Goal: Transaction & Acquisition: Purchase product/service

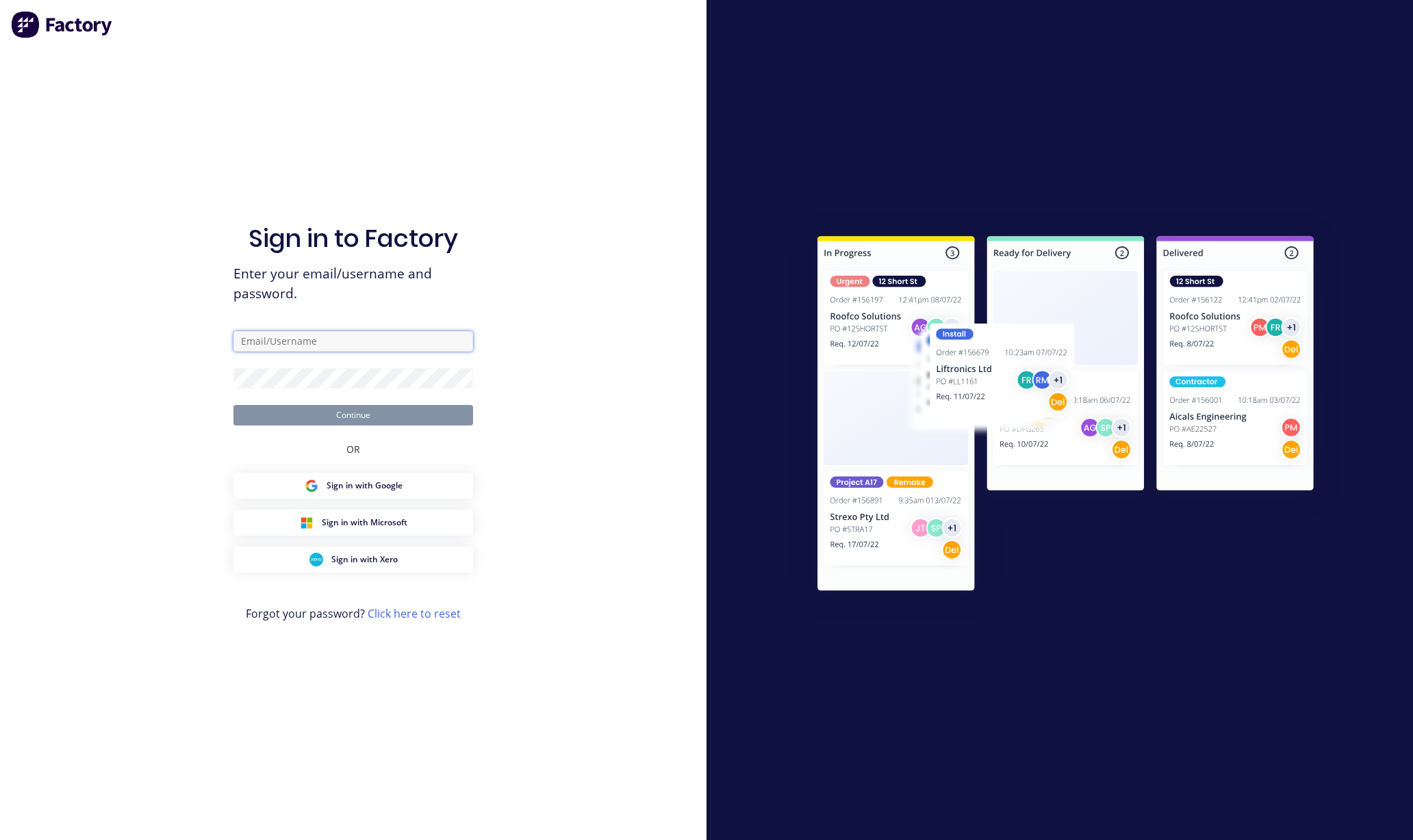
click at [319, 348] on input "text" at bounding box center [353, 341] width 239 height 20
type input "[PERSON_NAME][EMAIL_ADDRESS][DOMAIN_NAME]"
click at [311, 416] on button "Continue" at bounding box center [353, 415] width 239 height 20
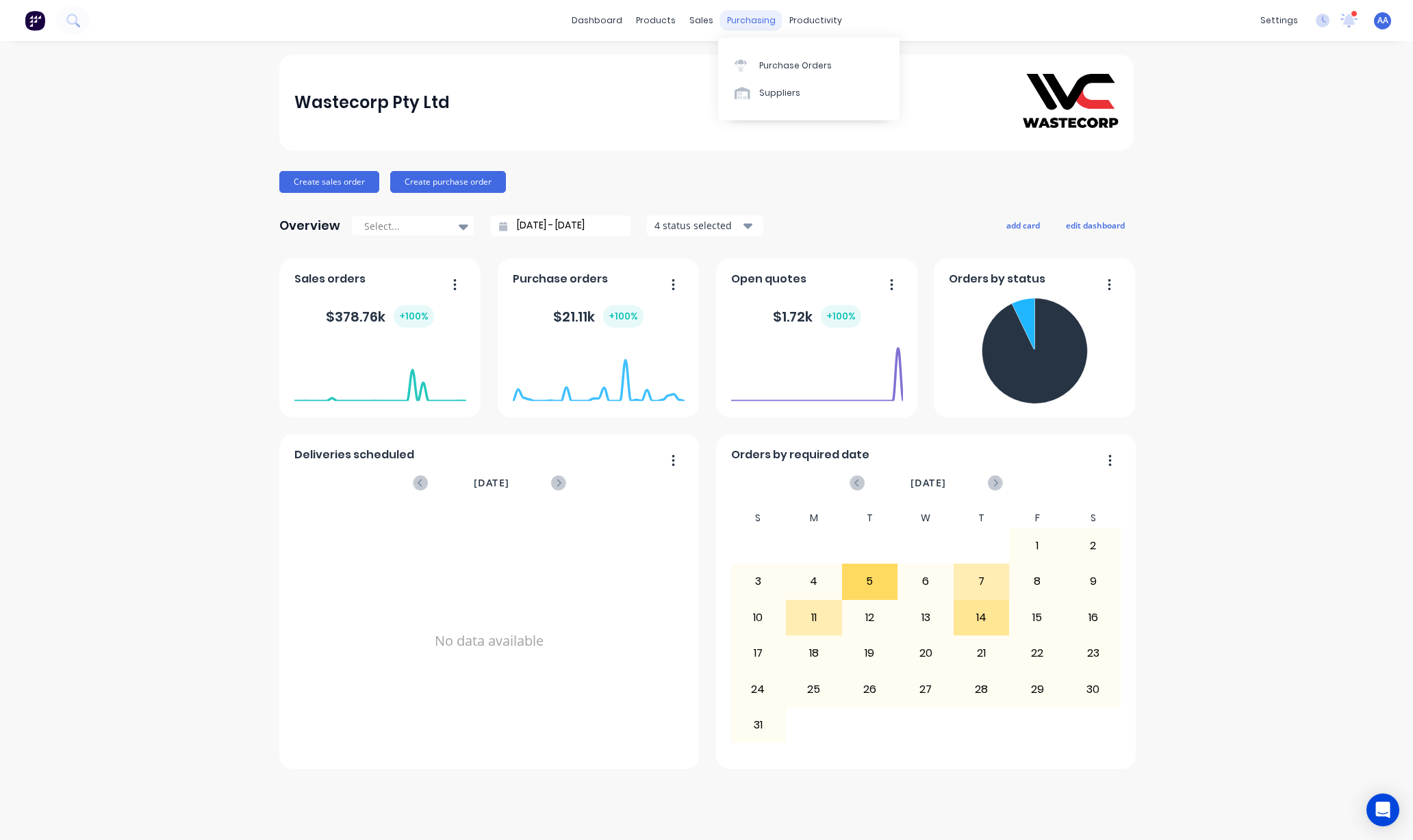
click at [743, 18] on div "purchasing" at bounding box center [751, 20] width 62 height 20
click at [766, 64] on div "Purchase Orders" at bounding box center [795, 65] width 73 height 12
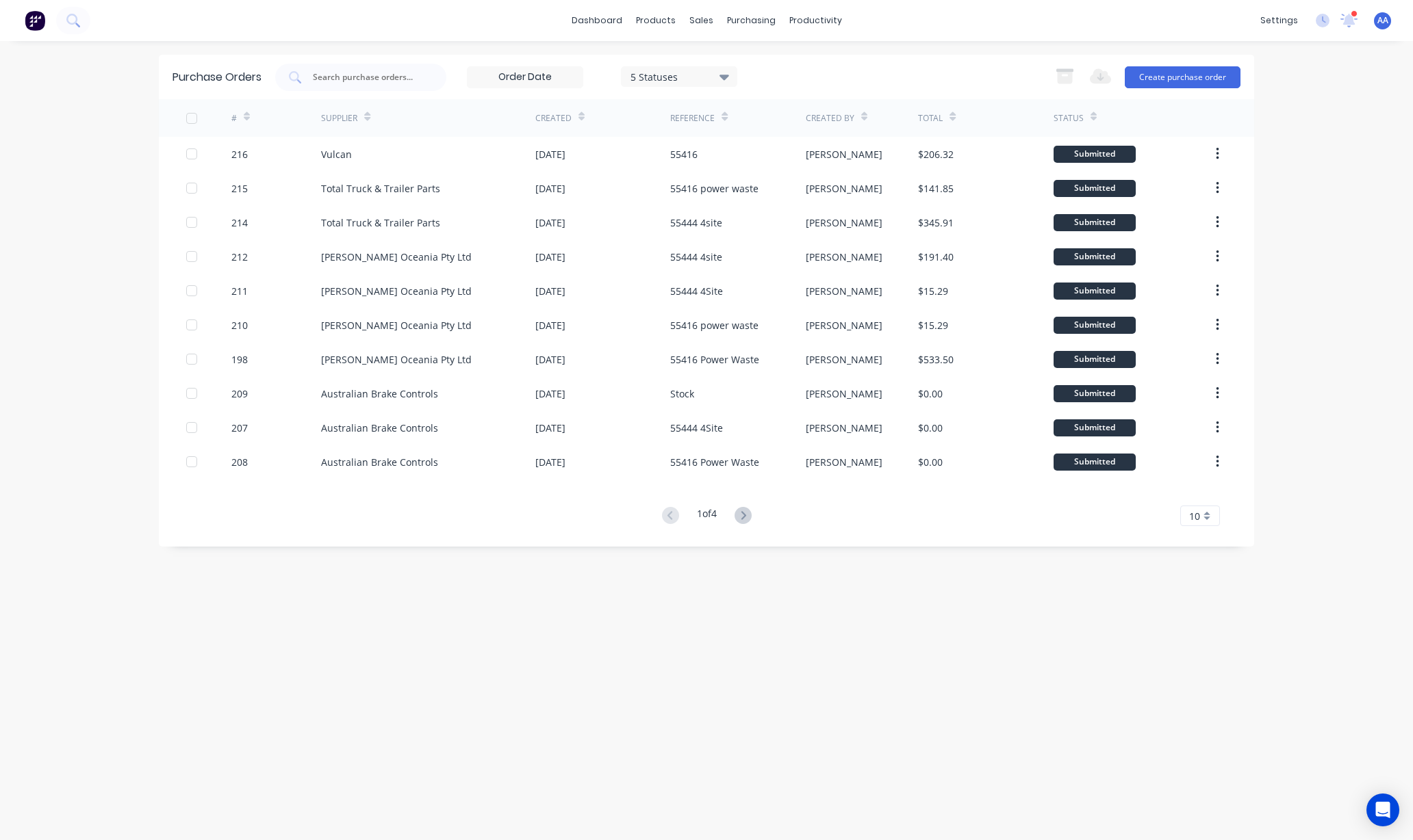
click at [244, 116] on icon at bounding box center [247, 116] width 6 height 11
click at [1203, 78] on button "Create purchase order" at bounding box center [1182, 77] width 115 height 22
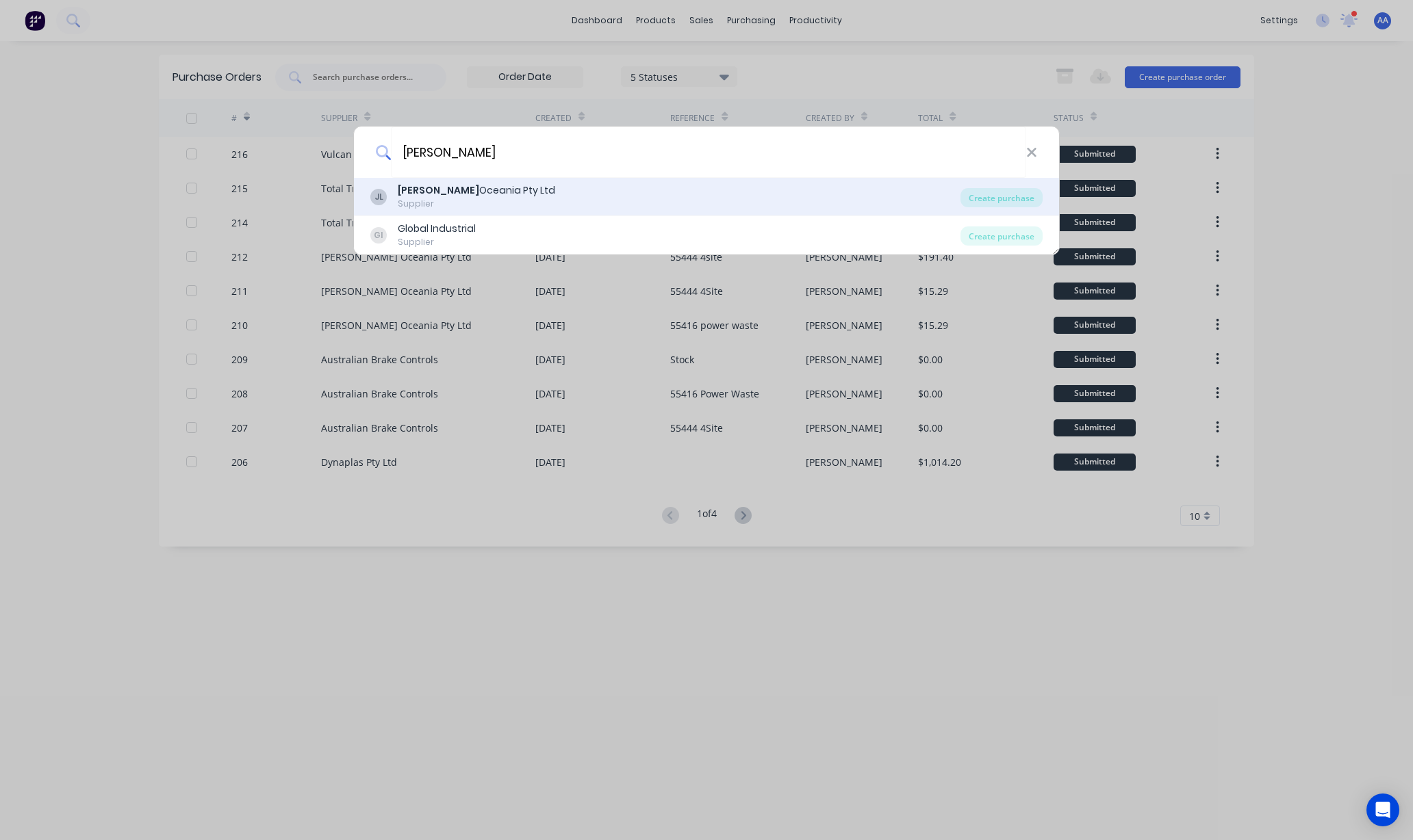
type input "[PERSON_NAME]"
click at [525, 184] on div "JL [PERSON_NAME] Oceania Pty Ltd Supplier" at bounding box center [666, 197] width 590 height 27
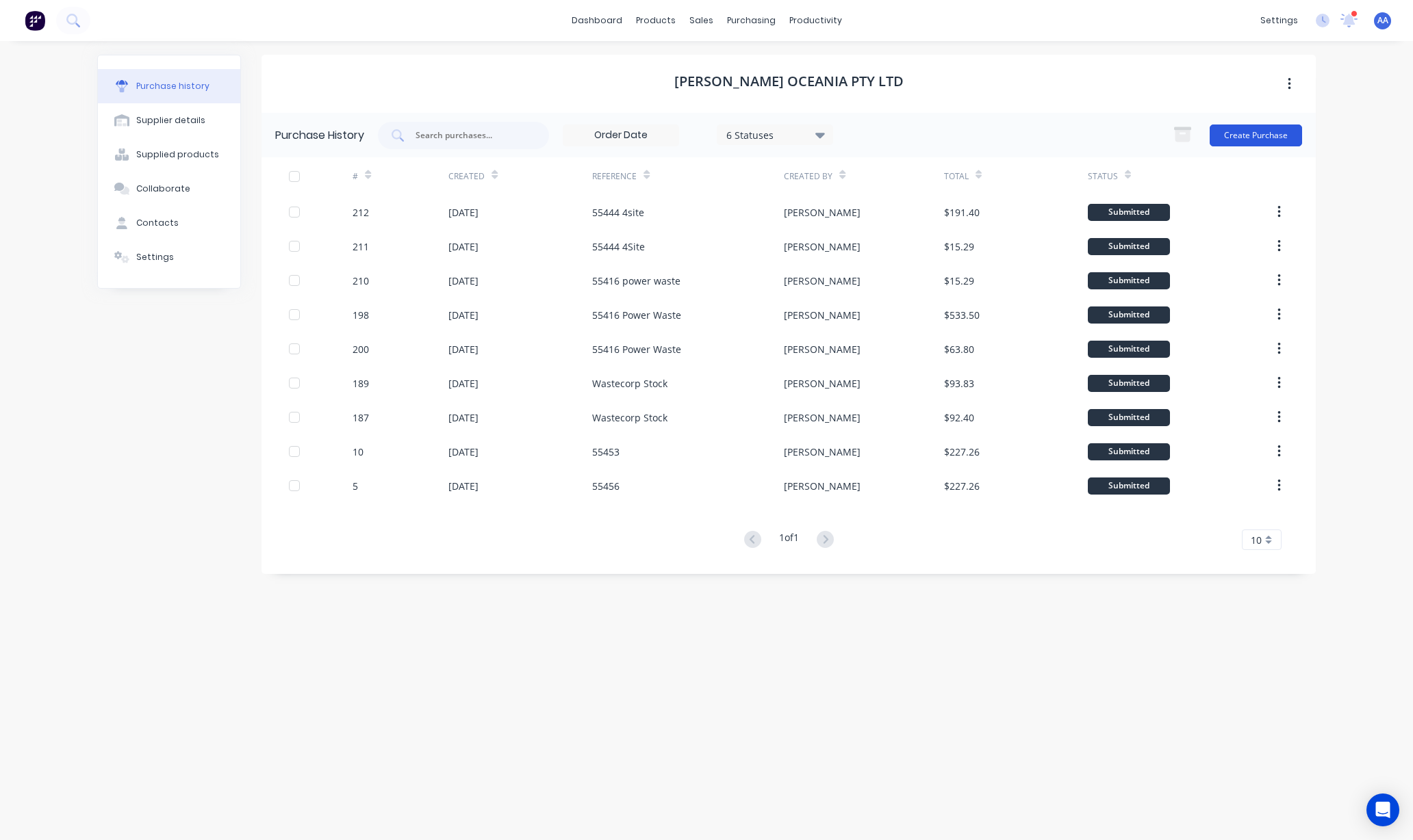
click at [1253, 125] on button "Create Purchase" at bounding box center [1255, 135] width 92 height 22
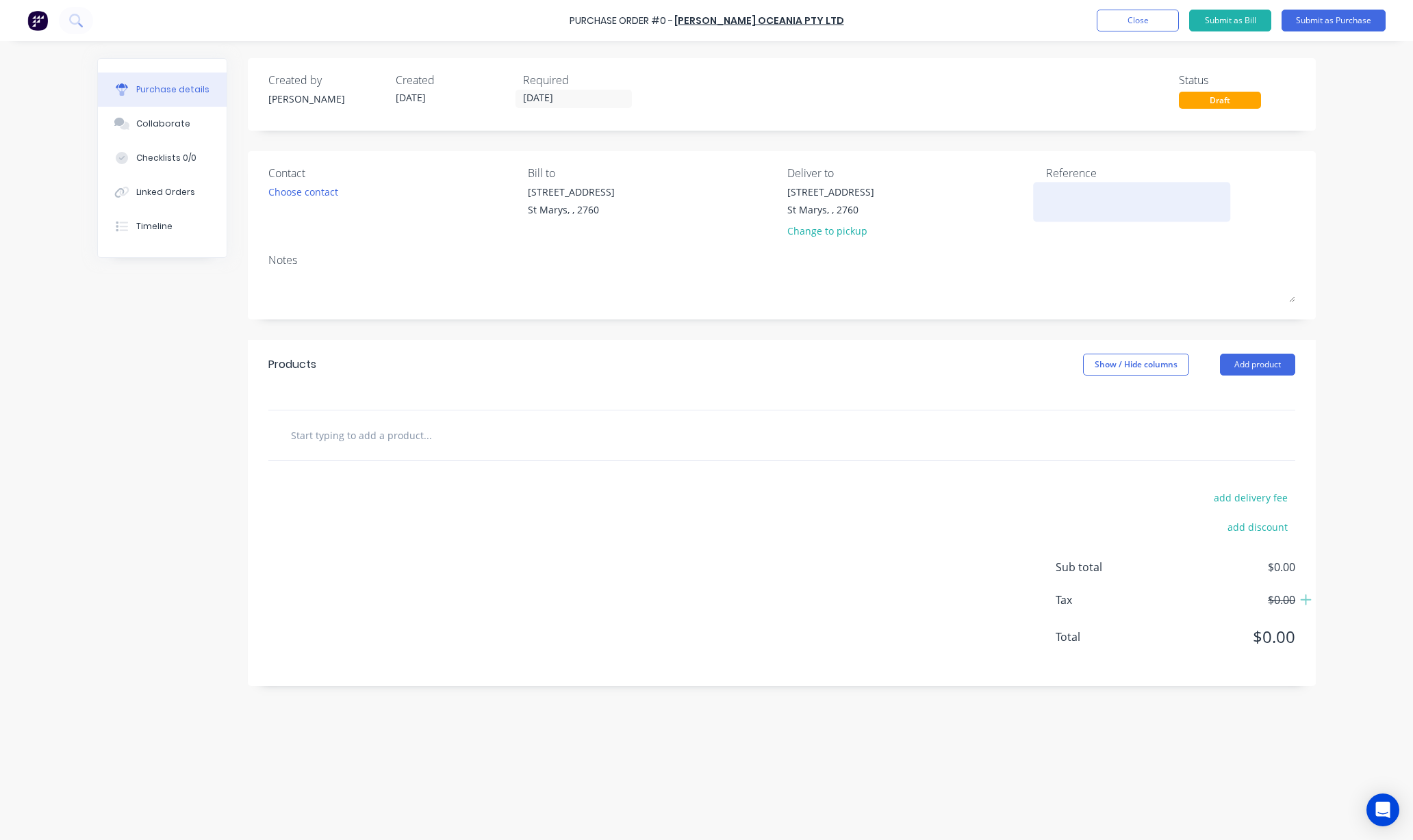
click at [1063, 192] on textarea at bounding box center [1132, 200] width 171 height 31
type textarea "L"
type textarea "[PERSON_NAME] TBA"
click at [316, 197] on div "Choose contact" at bounding box center [303, 191] width 70 height 14
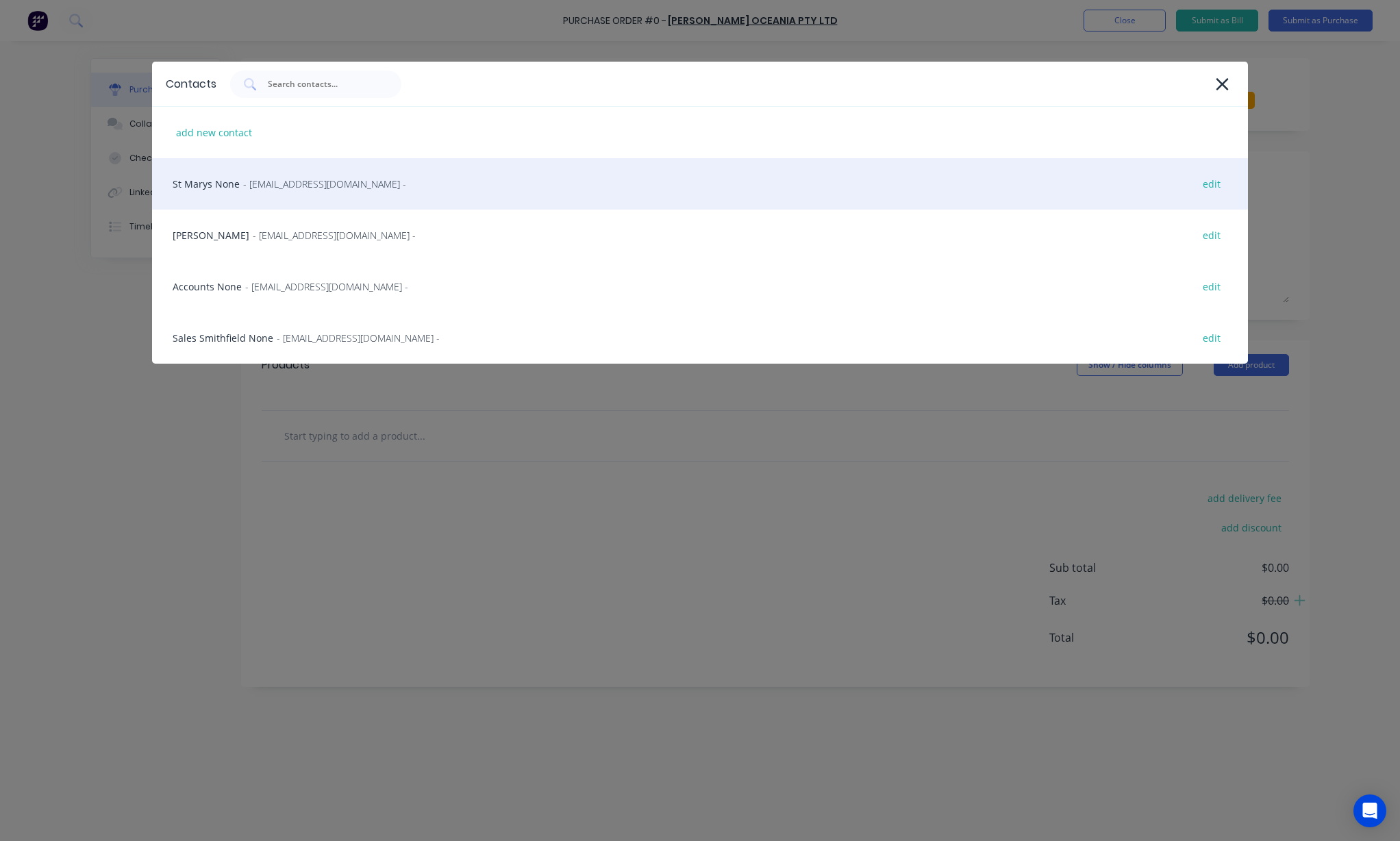
click at [318, 194] on div "St Marys None - [EMAIL_ADDRESS][DOMAIN_NAME] - edit" at bounding box center [700, 184] width 1095 height 51
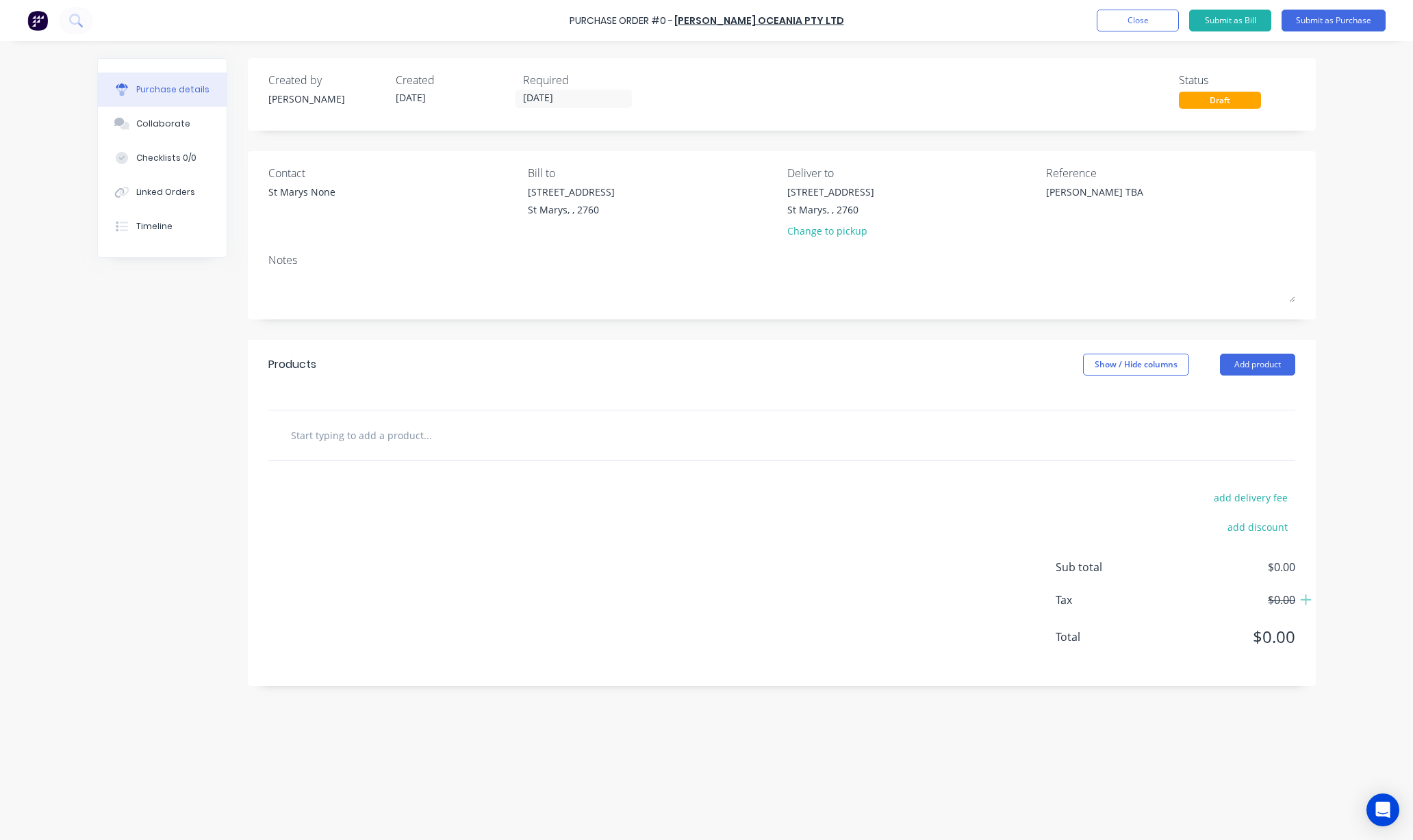
click at [461, 446] on input "text" at bounding box center [426, 435] width 274 height 28
type input "[PERSON_NAME] TBA"
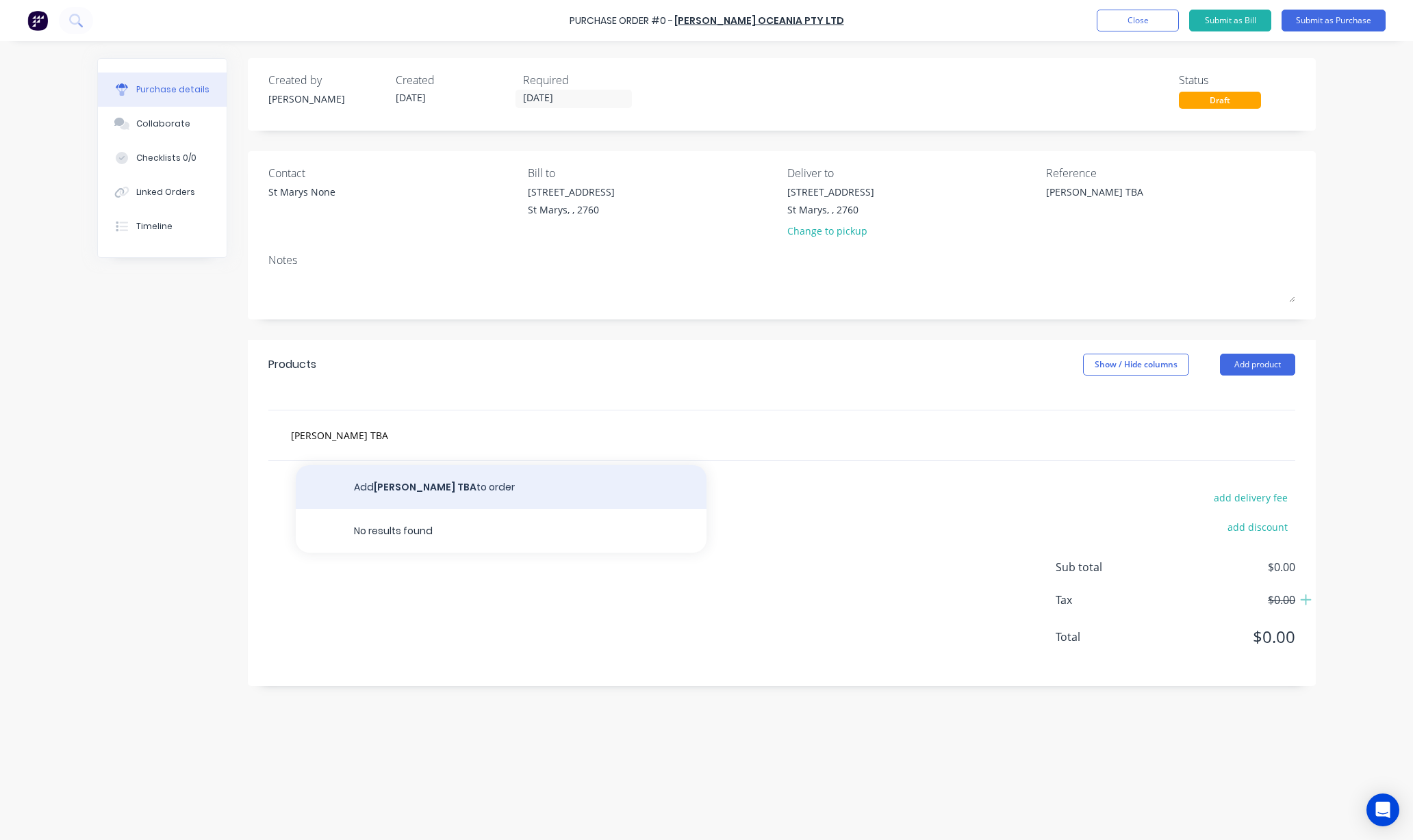
click at [426, 498] on button "Add [PERSON_NAME] TBA to order" at bounding box center [501, 488] width 411 height 44
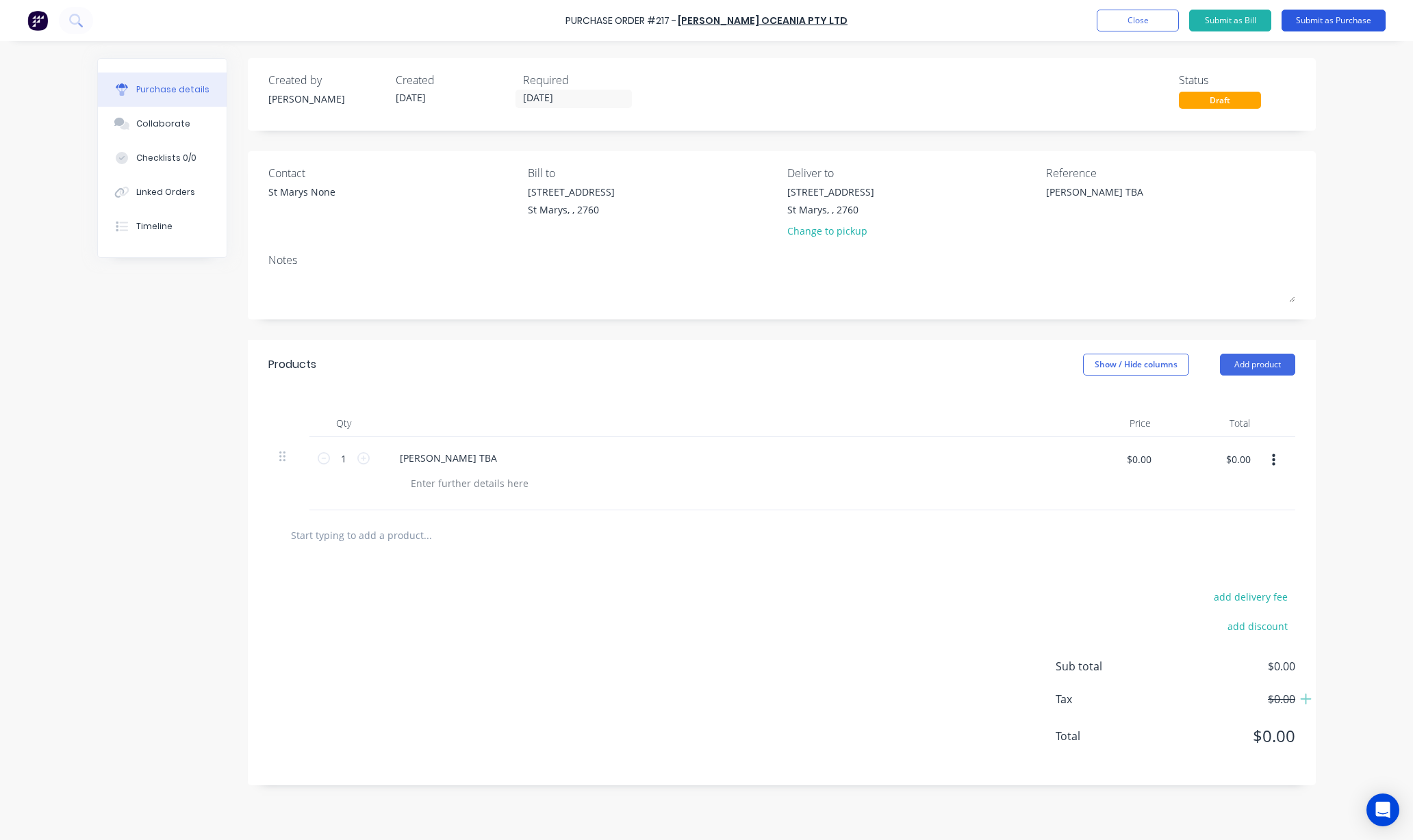
click at [1328, 23] on button "Submit as Purchase" at bounding box center [1333, 20] width 104 height 22
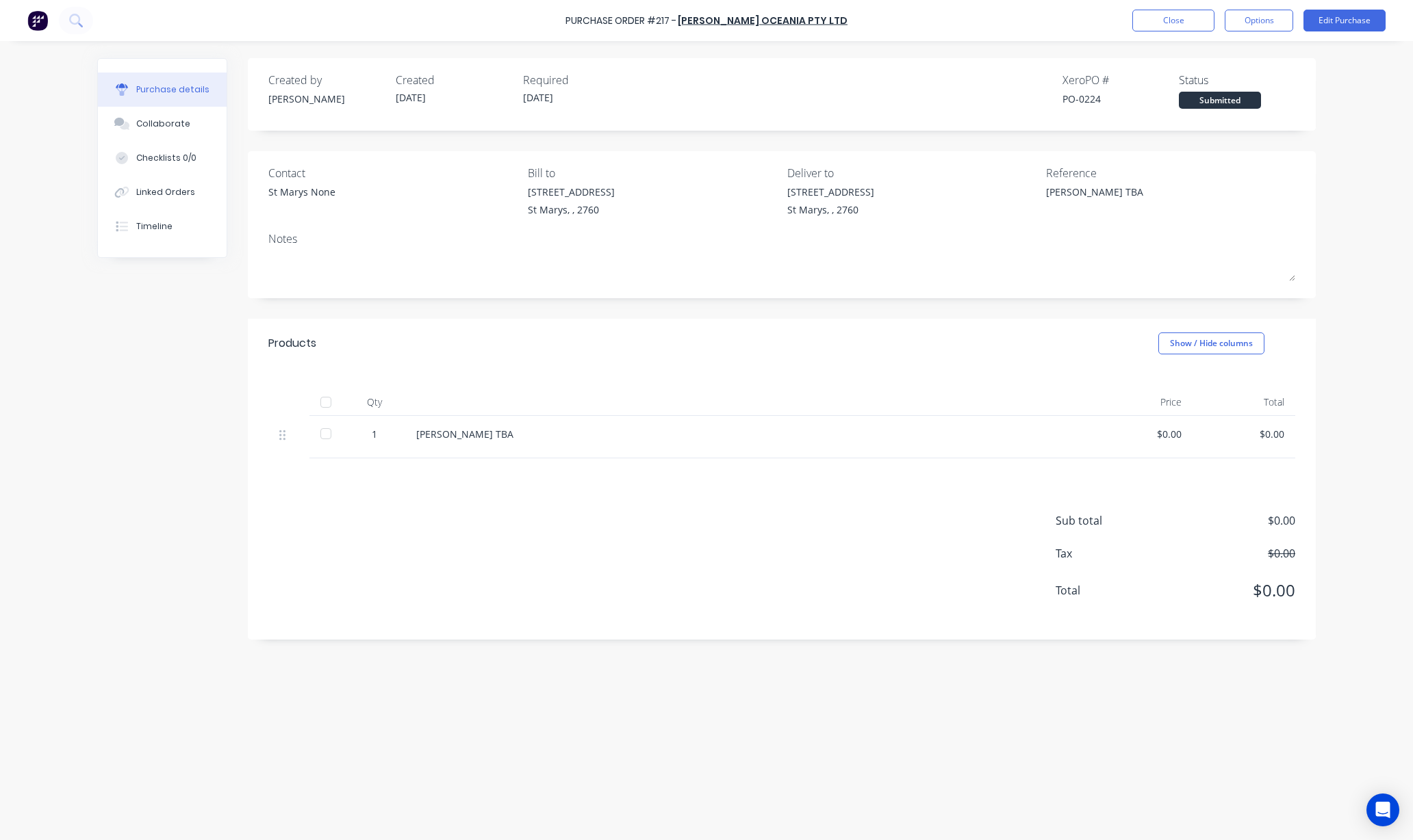
click at [50, 308] on div "Purchase Order #217 - [PERSON_NAME] Oceania Pty Ltd Close Options Edit Purchase…" at bounding box center [706, 420] width 1413 height 840
click at [1164, 20] on button "Close" at bounding box center [1174, 20] width 83 height 22
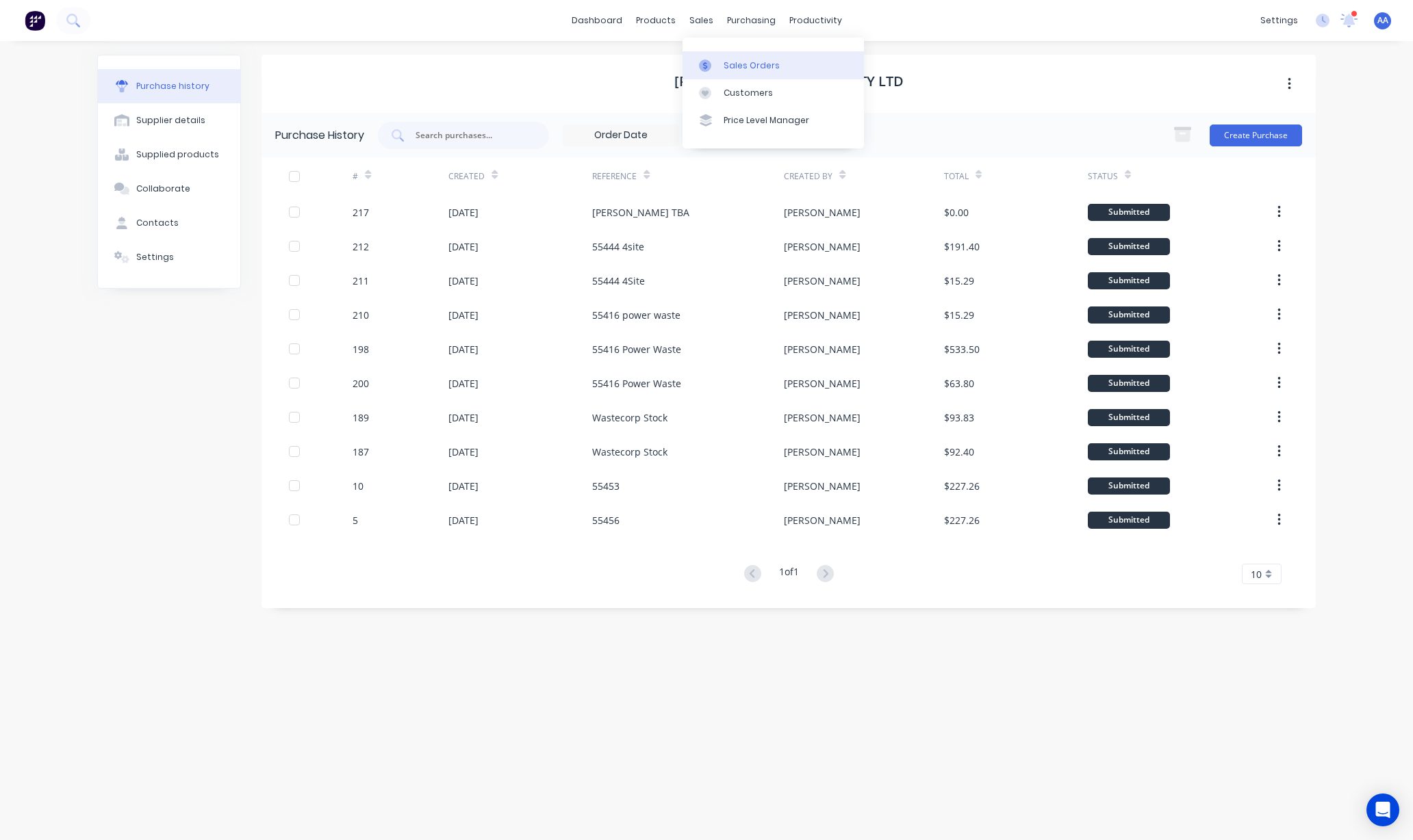
drag, startPoint x: 734, startPoint y: 60, endPoint x: 721, endPoint y: 63, distance: 13.3
click at [734, 60] on div "Sales Orders" at bounding box center [751, 65] width 56 height 12
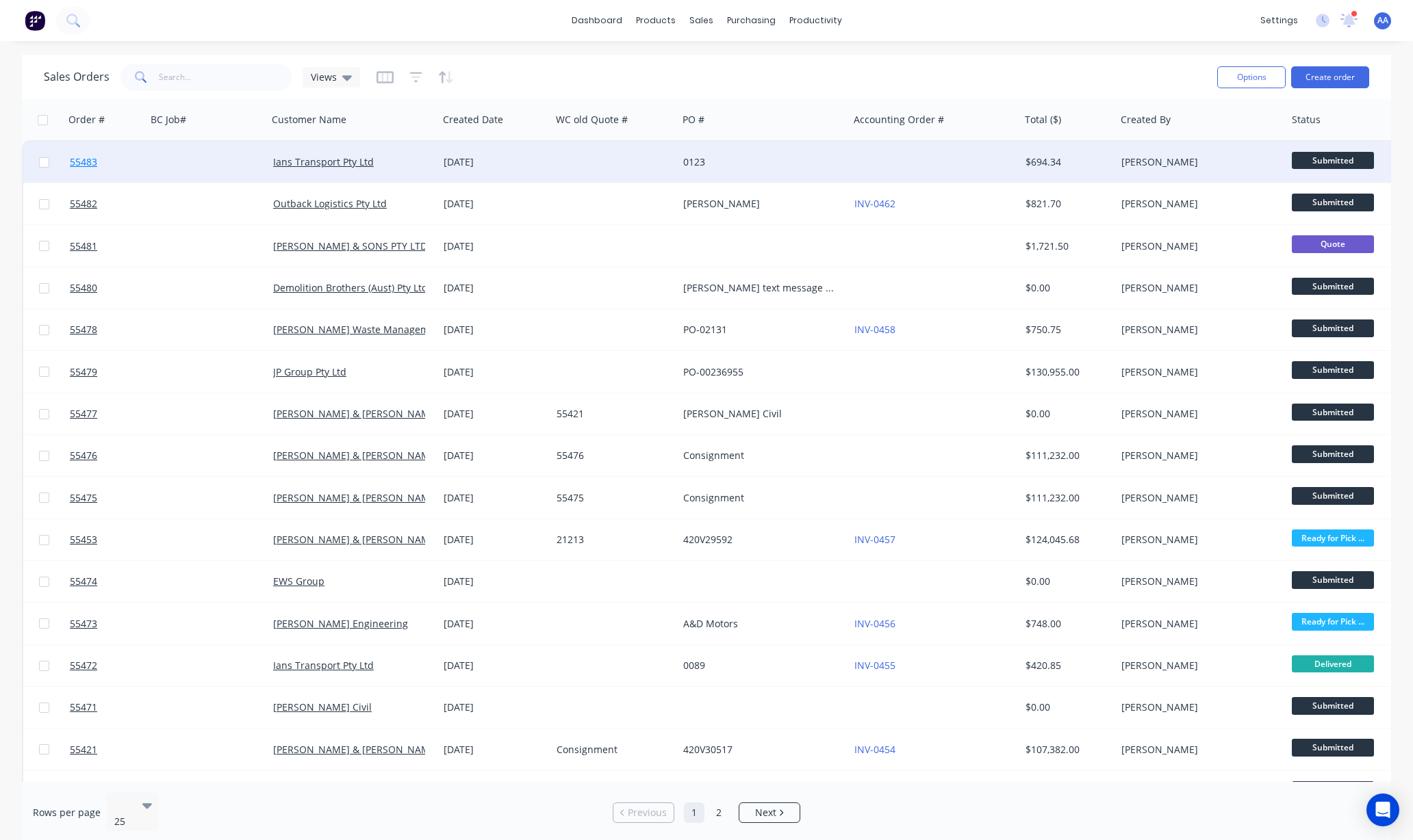
click at [87, 159] on span "55483" at bounding box center [84, 162] width 28 height 13
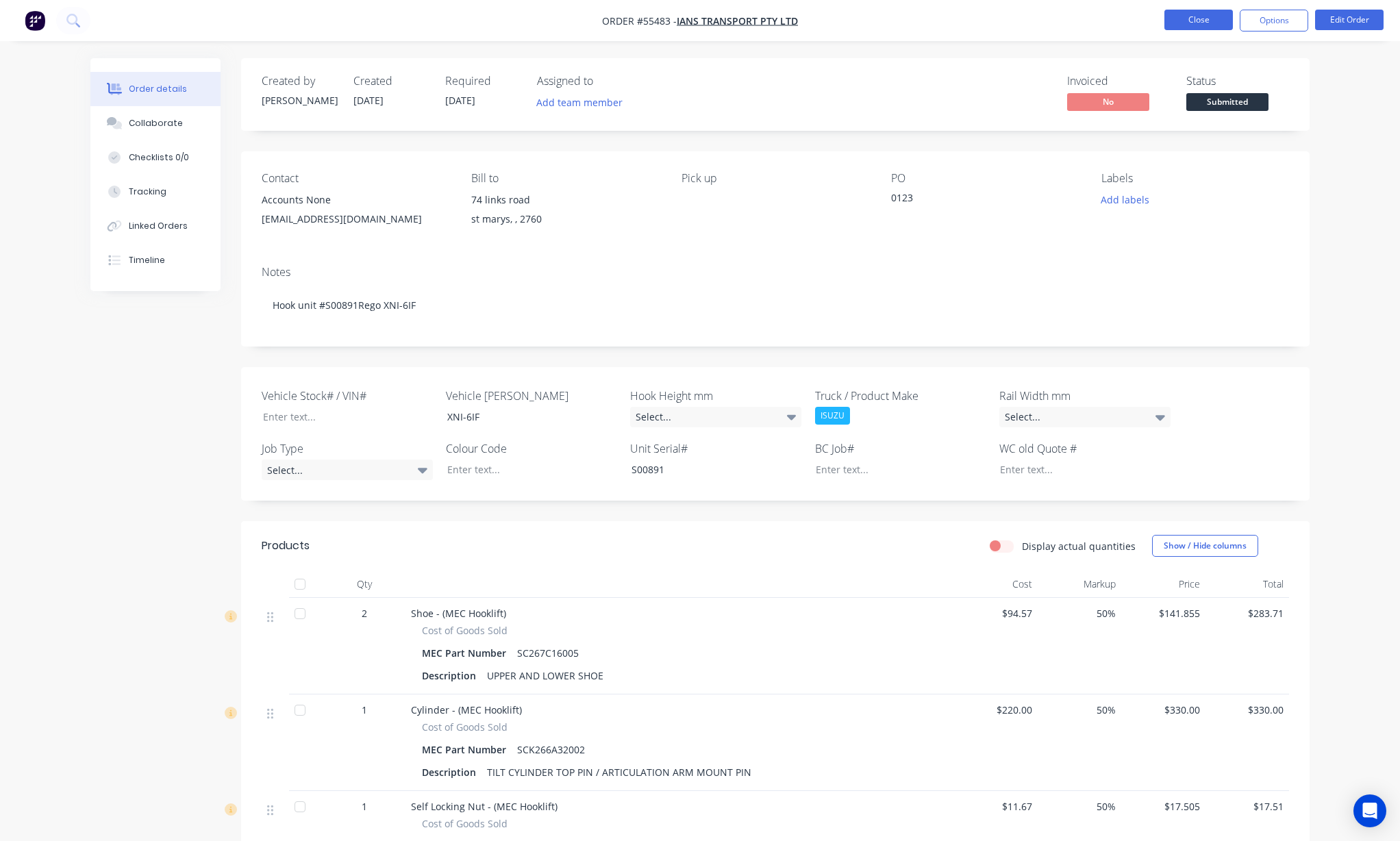
click at [1187, 15] on button "Close" at bounding box center [1198, 19] width 68 height 20
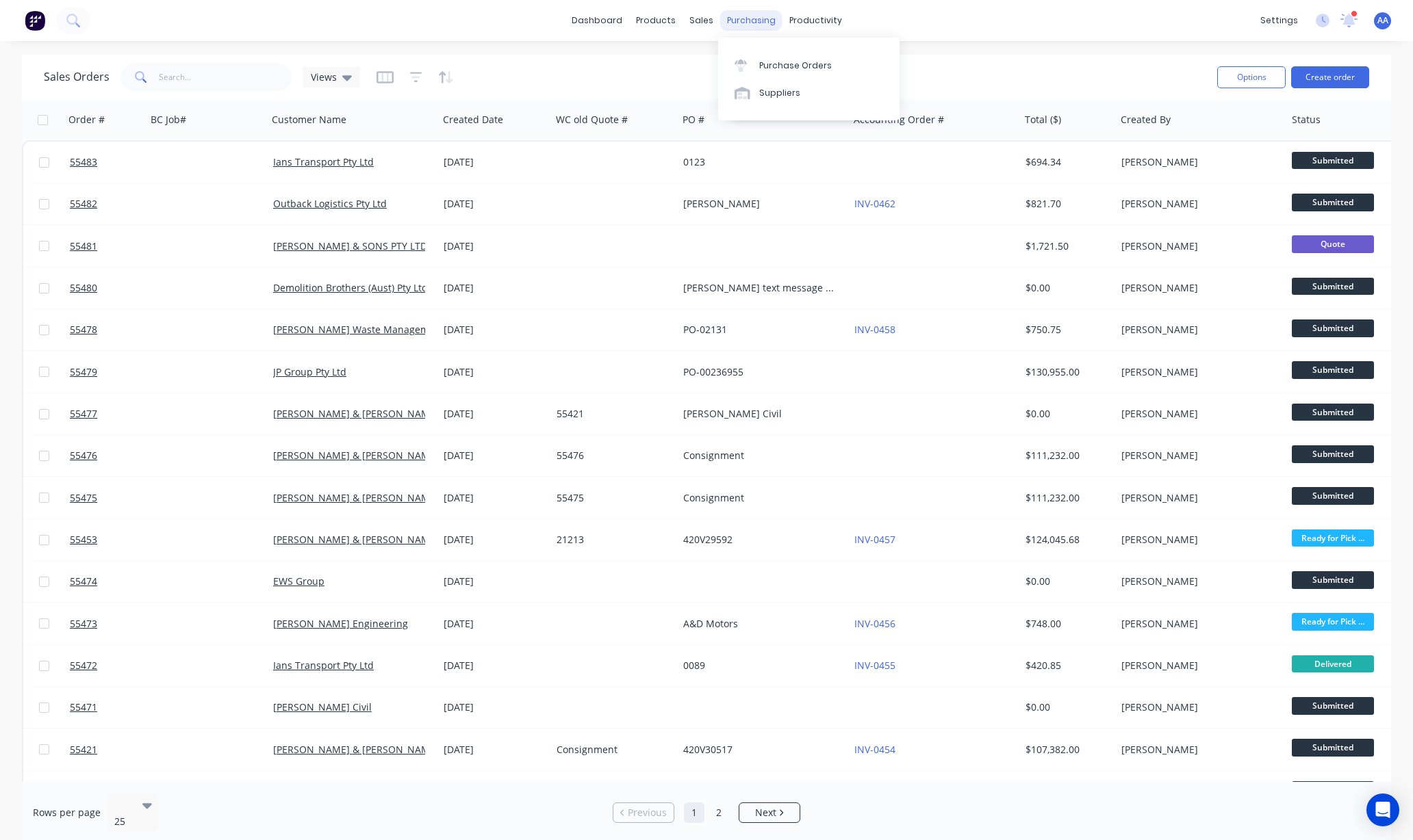
click at [748, 23] on div "purchasing" at bounding box center [751, 20] width 62 height 20
click at [762, 64] on div "Purchase Orders" at bounding box center [795, 65] width 73 height 12
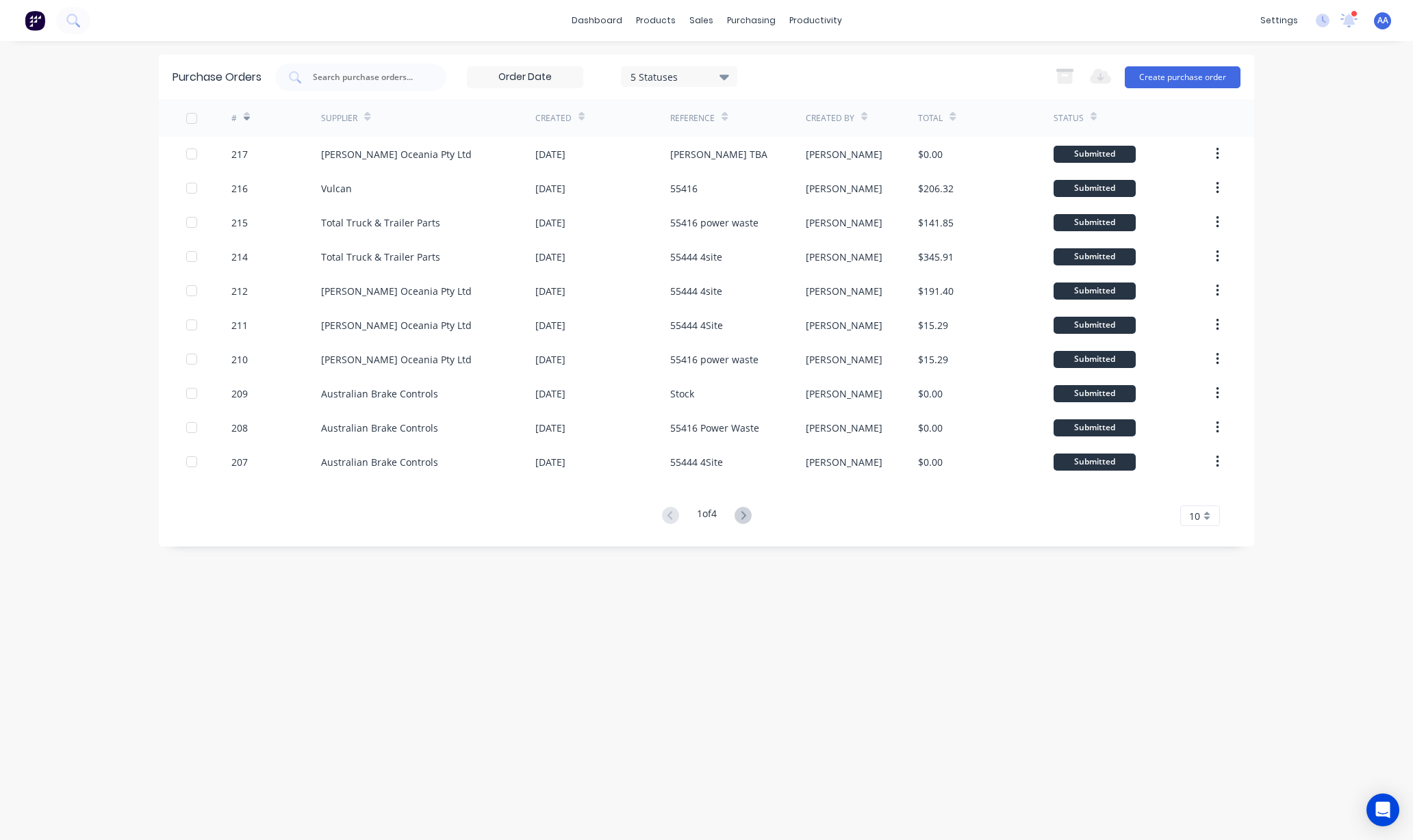
click at [112, 162] on div "dashboard products sales purchasing productivity dashboard products Product Cat…" at bounding box center [706, 420] width 1413 height 840
click at [1149, 71] on button "Create purchase order" at bounding box center [1182, 77] width 115 height 22
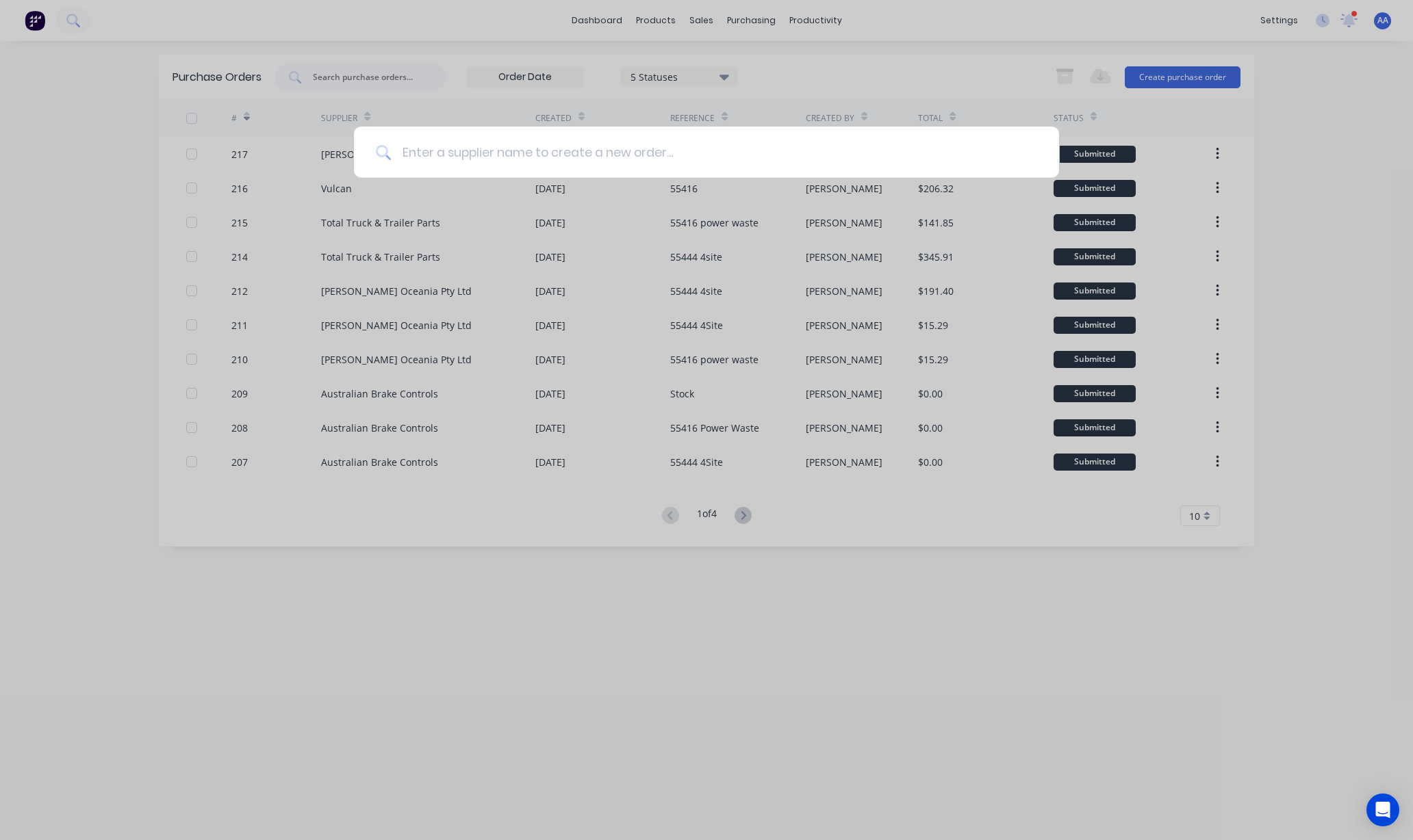
click at [560, 142] on input at bounding box center [714, 152] width 646 height 51
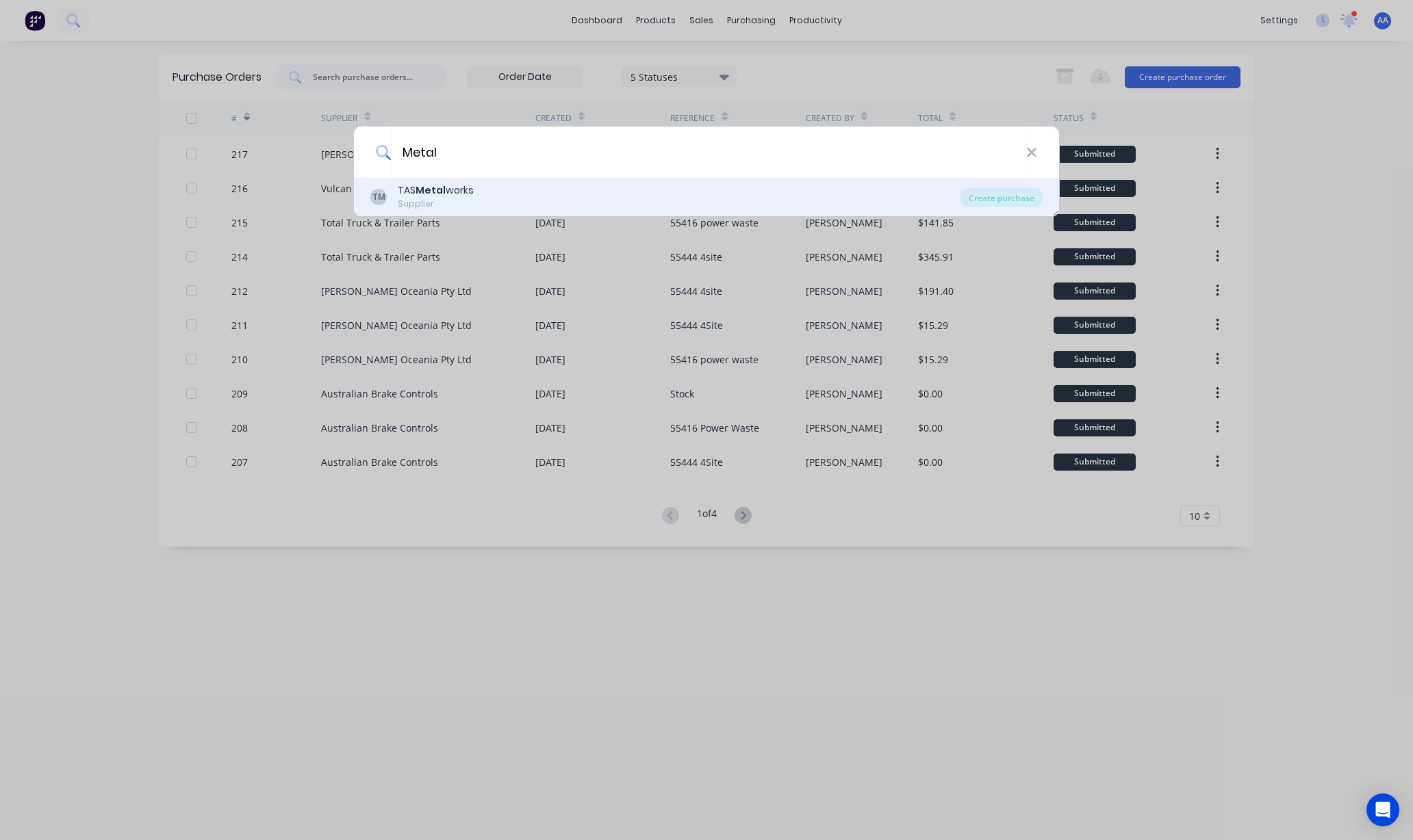
type input "Metal"
click at [504, 196] on div "TM TAS Metal works Supplier" at bounding box center [666, 197] width 590 height 27
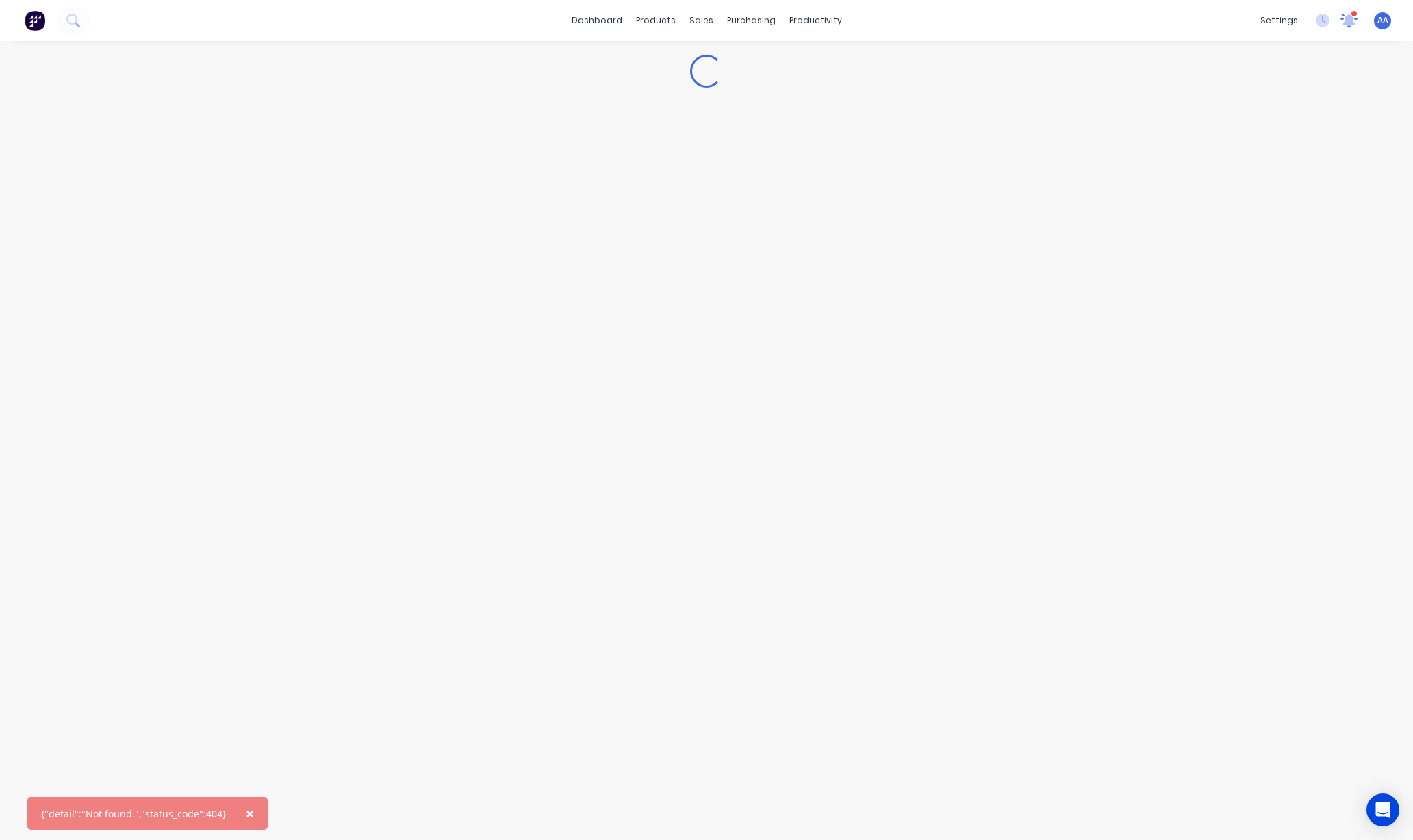
click at [1352, 17] on icon at bounding box center [1349, 19] width 12 height 12
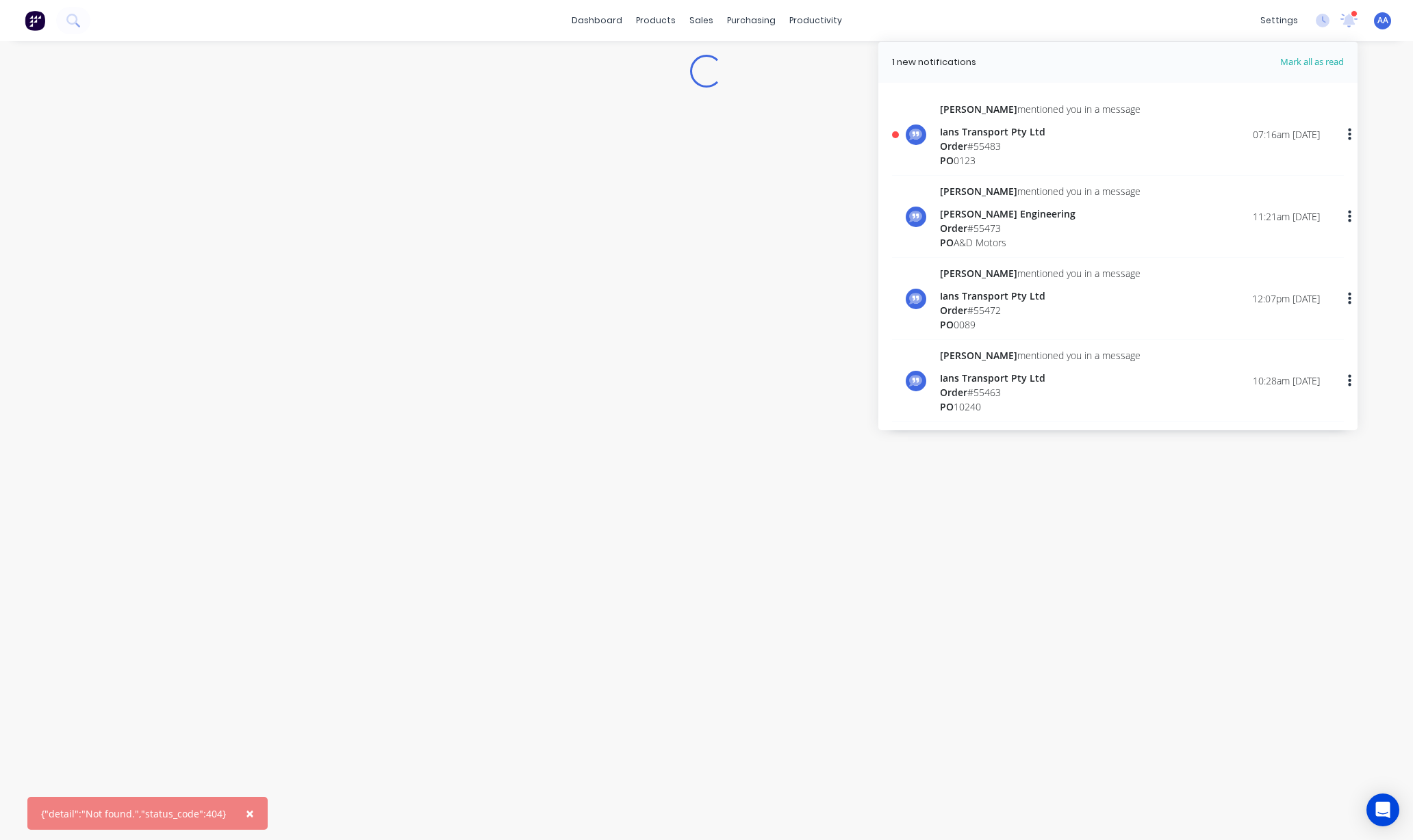
click at [409, 275] on div "Loading..." at bounding box center [706, 427] width 1246 height 772
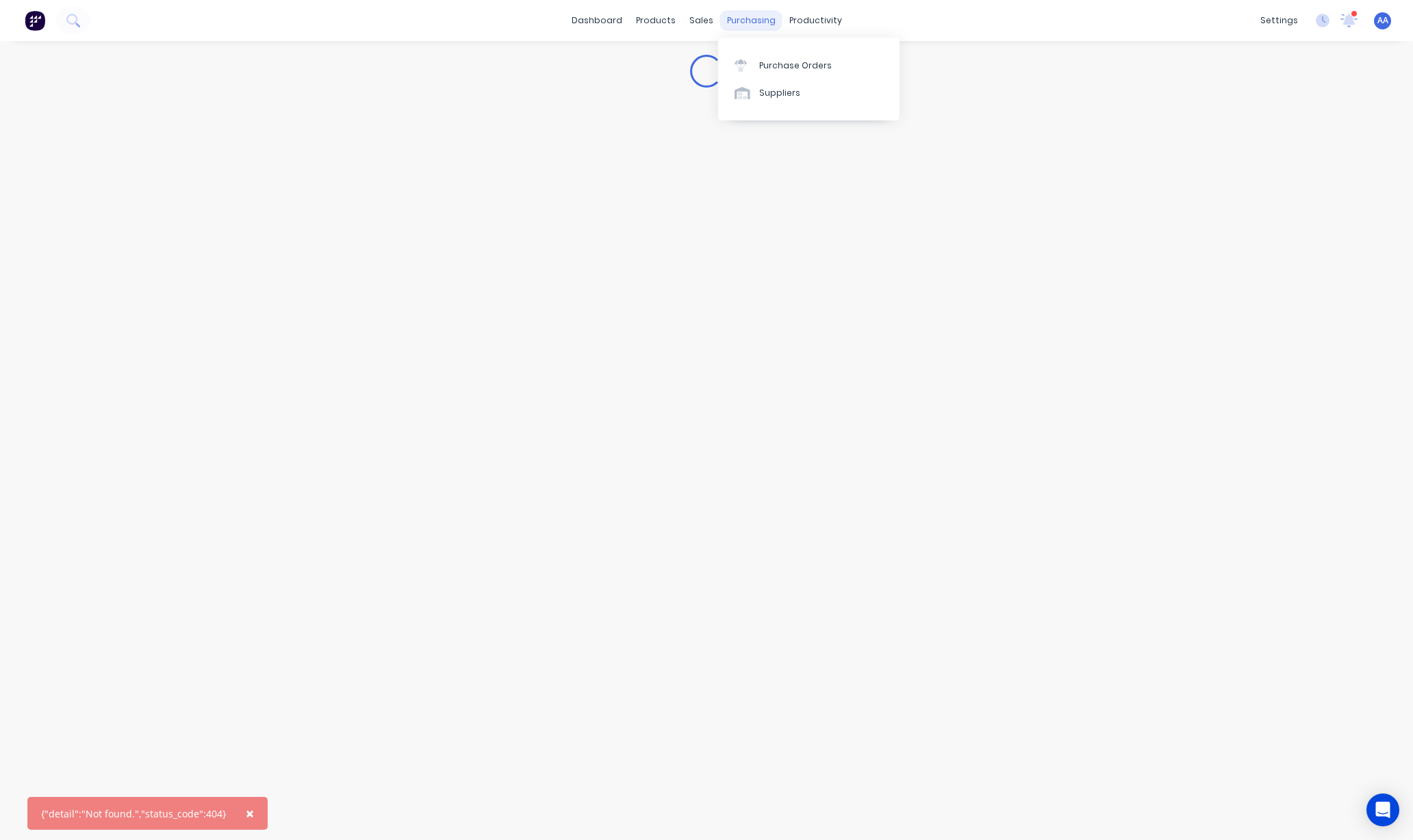
click at [754, 12] on div "purchasing" at bounding box center [751, 20] width 62 height 20
click at [773, 64] on div "Purchase Orders" at bounding box center [795, 65] width 73 height 12
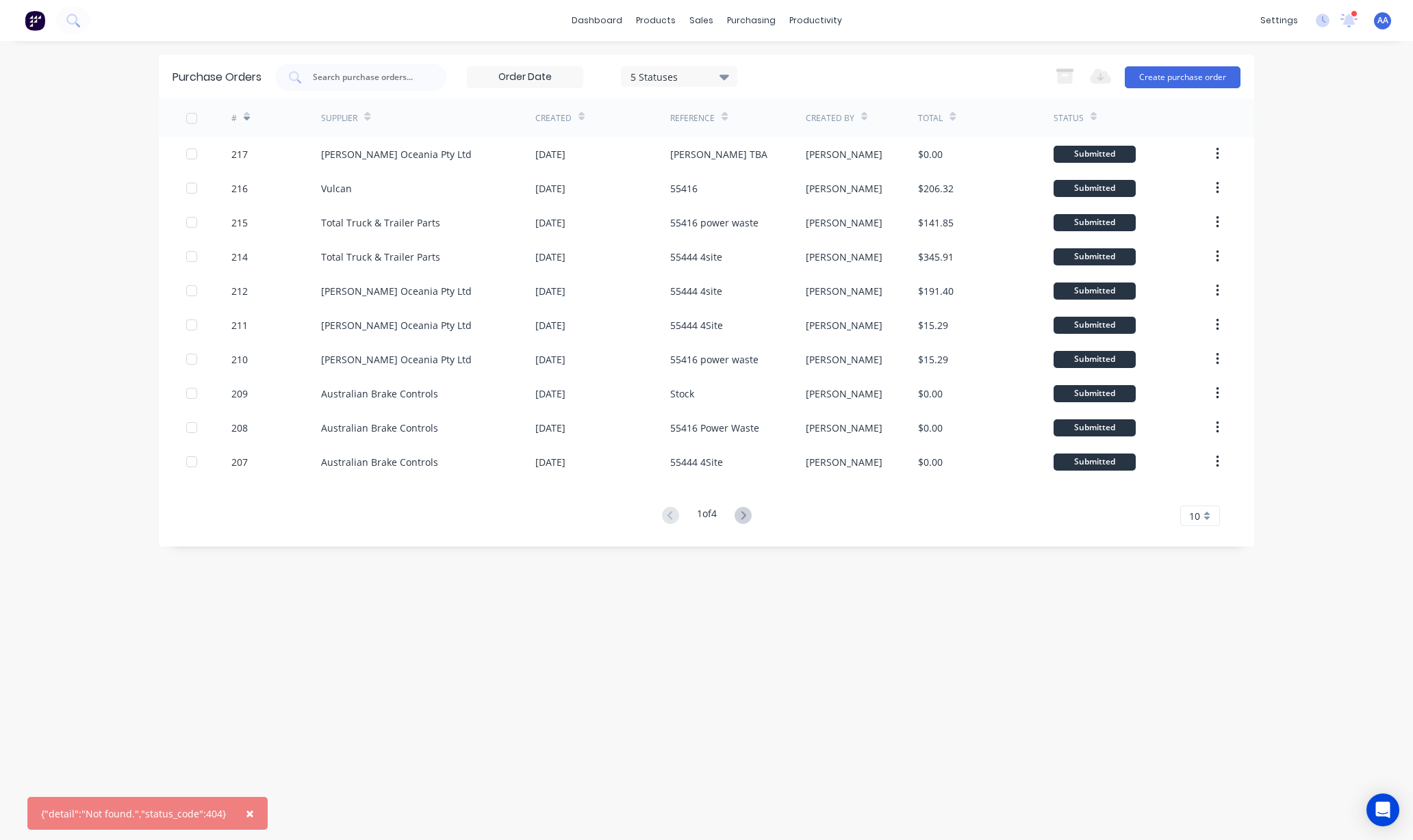
click at [1389, 20] on div "AA Wastecorp Pty Ltd [PERSON_NAME] Administrator Profile Sign out" at bounding box center [1383, 21] width 17 height 17
click at [1381, 19] on span "AA" at bounding box center [1382, 20] width 11 height 12
click at [1253, 168] on div "Sign out" at bounding box center [1266, 171] width 37 height 12
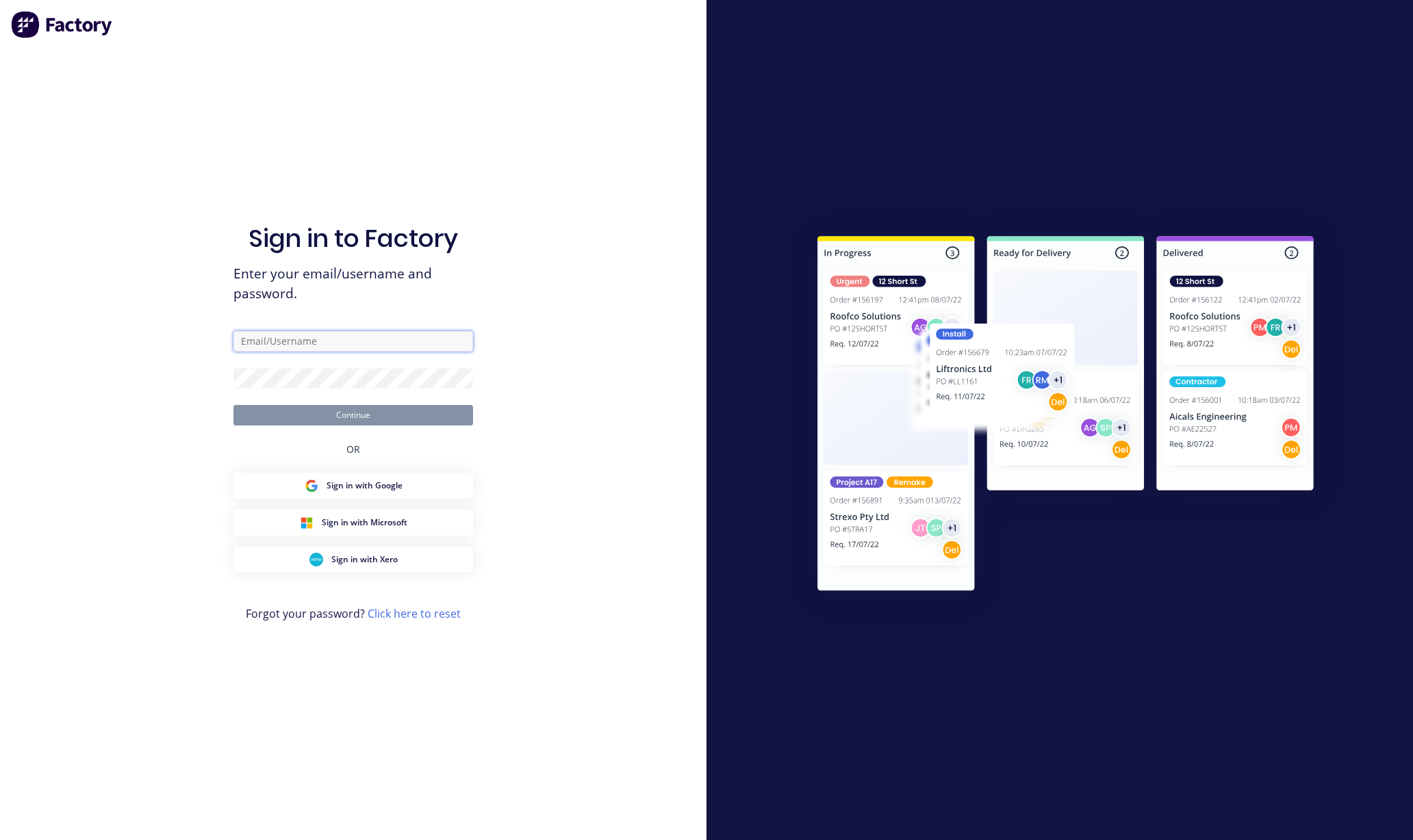
click at [305, 344] on input "text" at bounding box center [353, 341] width 239 height 20
type input "[PERSON_NAME][EMAIL_ADDRESS][DOMAIN_NAME]"
click at [293, 414] on button "Continue" at bounding box center [353, 415] width 239 height 20
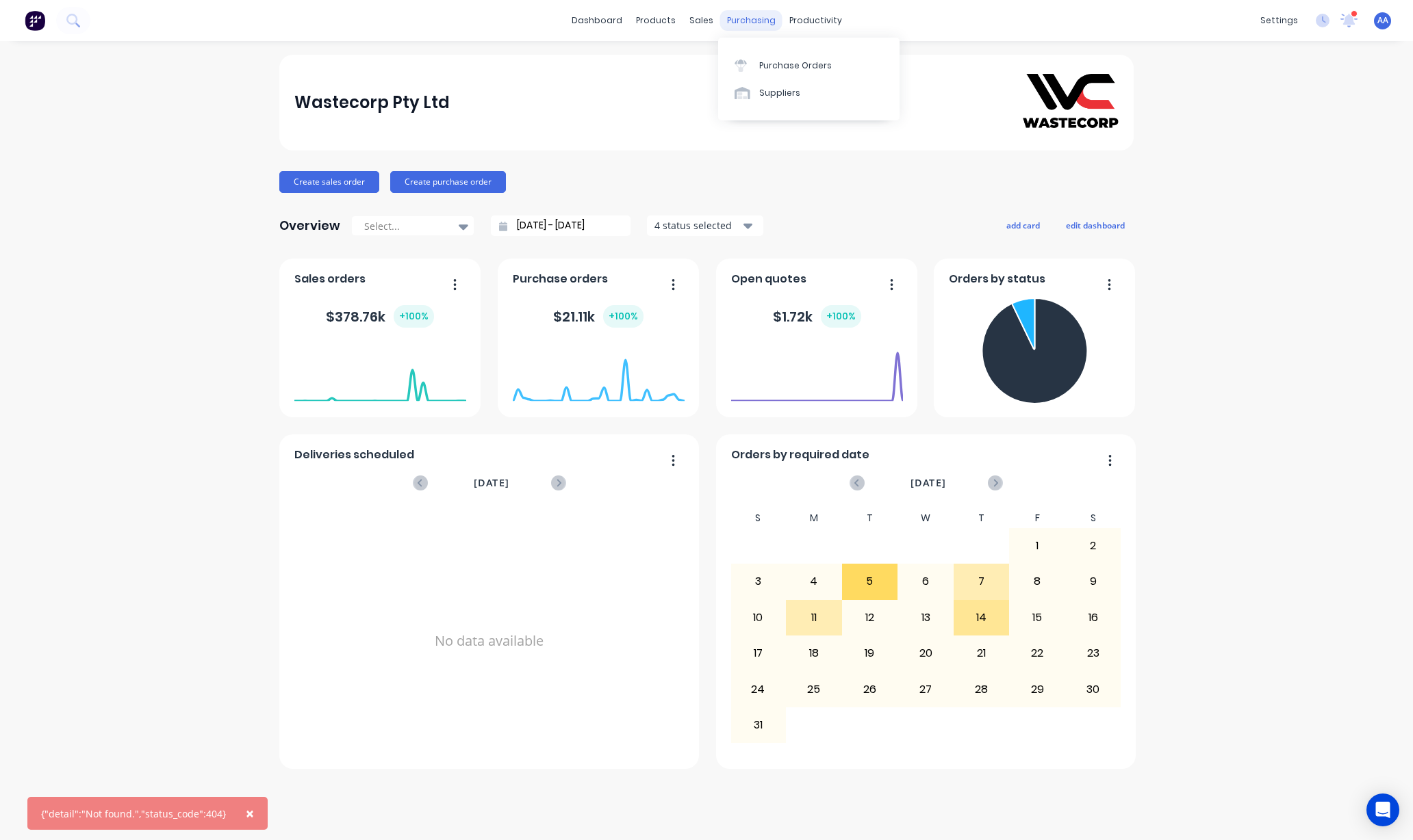
click at [751, 18] on div "purchasing" at bounding box center [751, 20] width 62 height 20
click at [775, 60] on div "Purchase Orders" at bounding box center [795, 65] width 73 height 12
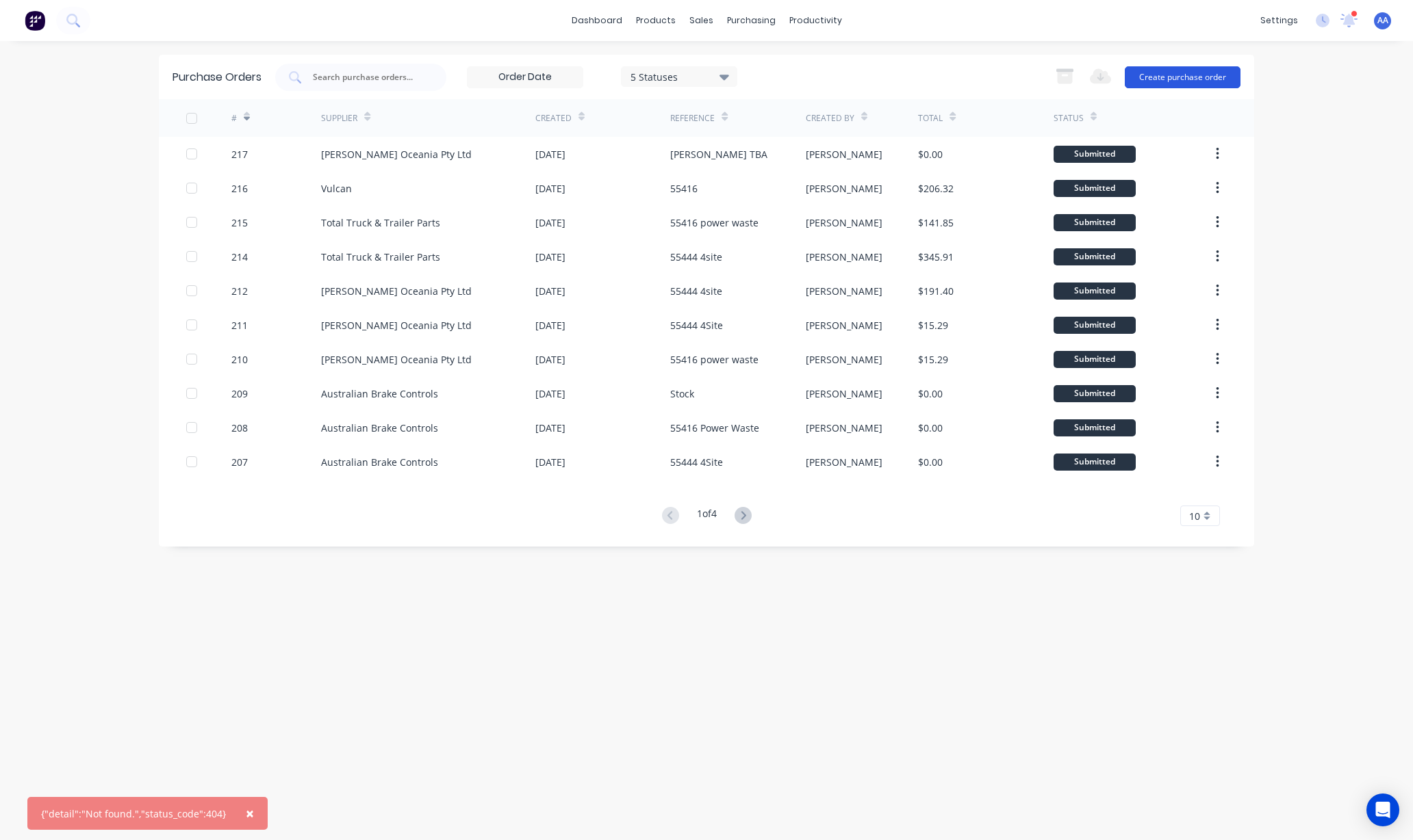
click at [1159, 73] on button "Create purchase order" at bounding box center [1182, 77] width 115 height 22
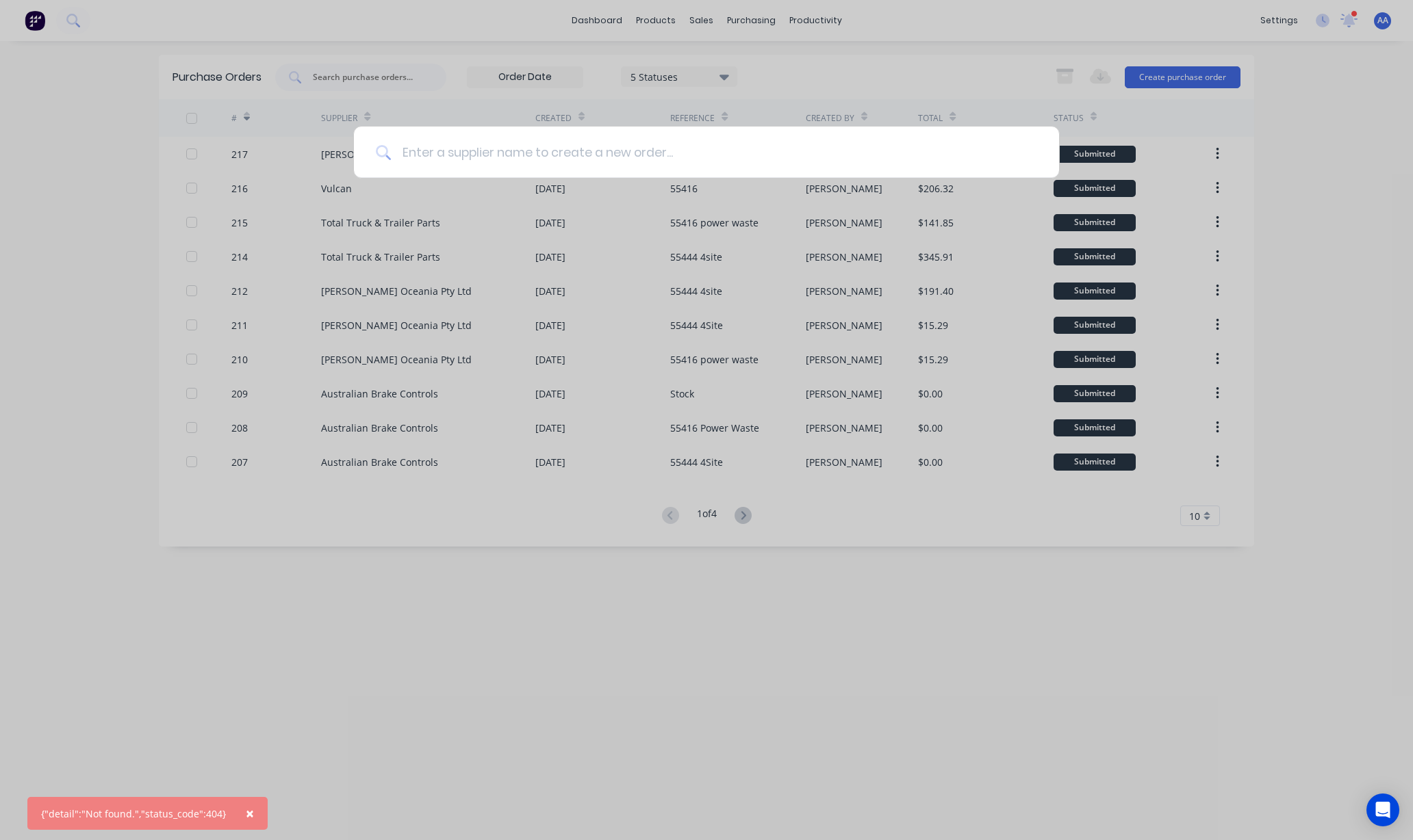
click at [664, 161] on input at bounding box center [714, 152] width 646 height 51
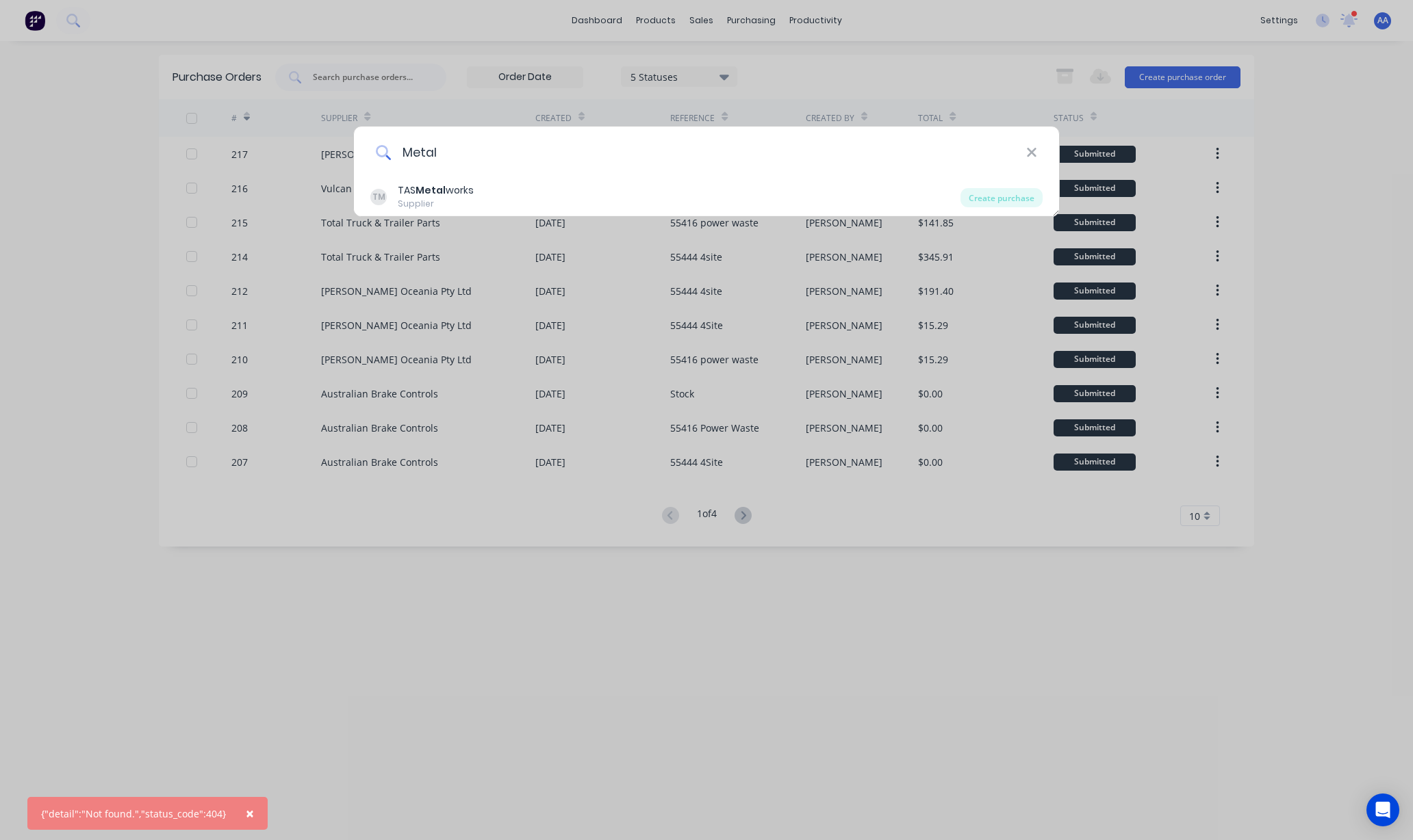
click at [475, 149] on input "Metal" at bounding box center [708, 152] width 635 height 51
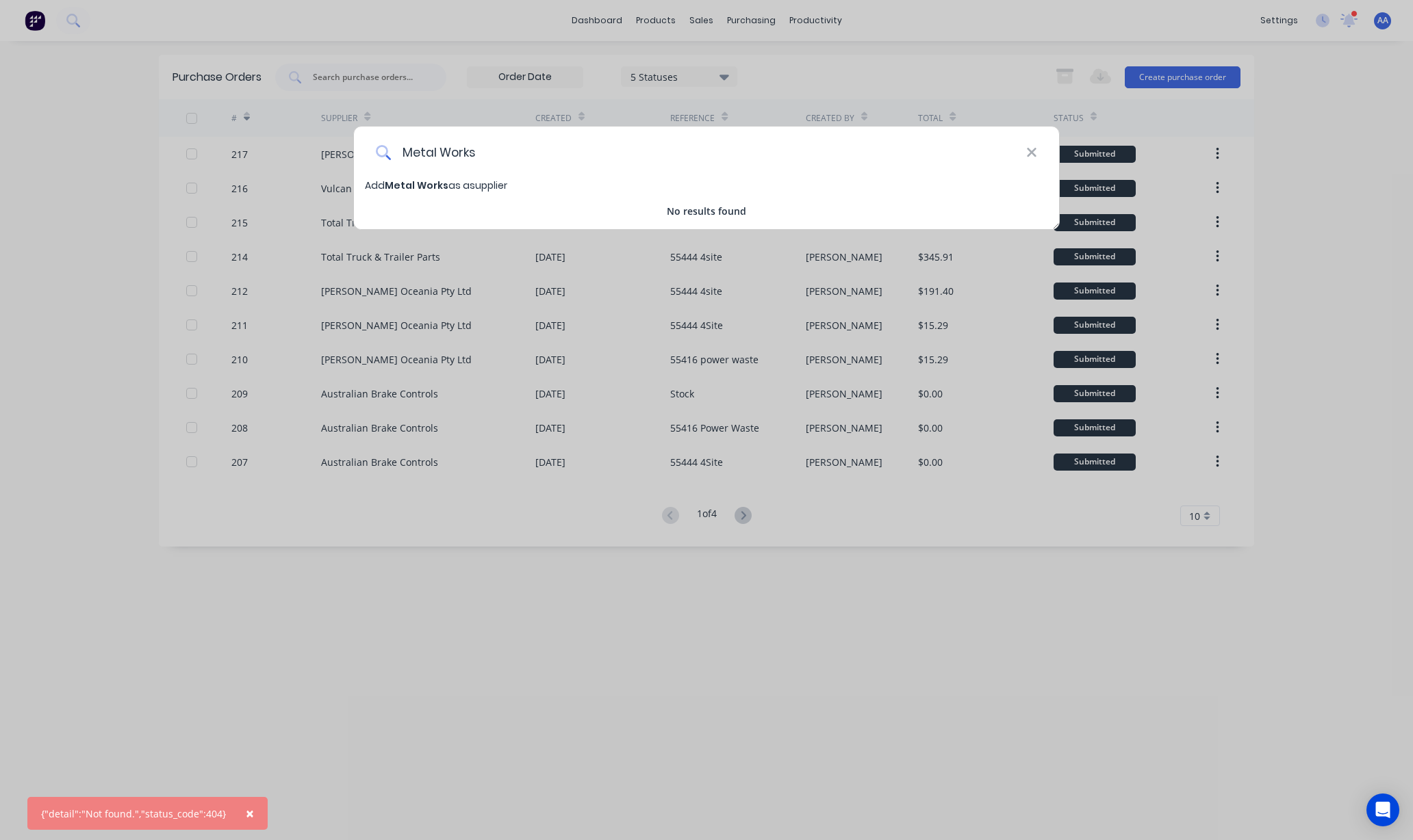
click at [525, 156] on input "Metal Works" at bounding box center [708, 152] width 635 height 51
drag, startPoint x: 566, startPoint y: 158, endPoint x: 213, endPoint y: 128, distance: 354.3
click at [213, 128] on div "Metal Works Add Metal Works as a supplier No results found" at bounding box center [706, 420] width 1413 height 840
paste input "Pneumatic Australia Pty Ltd"
click at [561, 174] on input "Metal Work Pneumatic Australia Pty Ltd" at bounding box center [708, 152] width 635 height 51
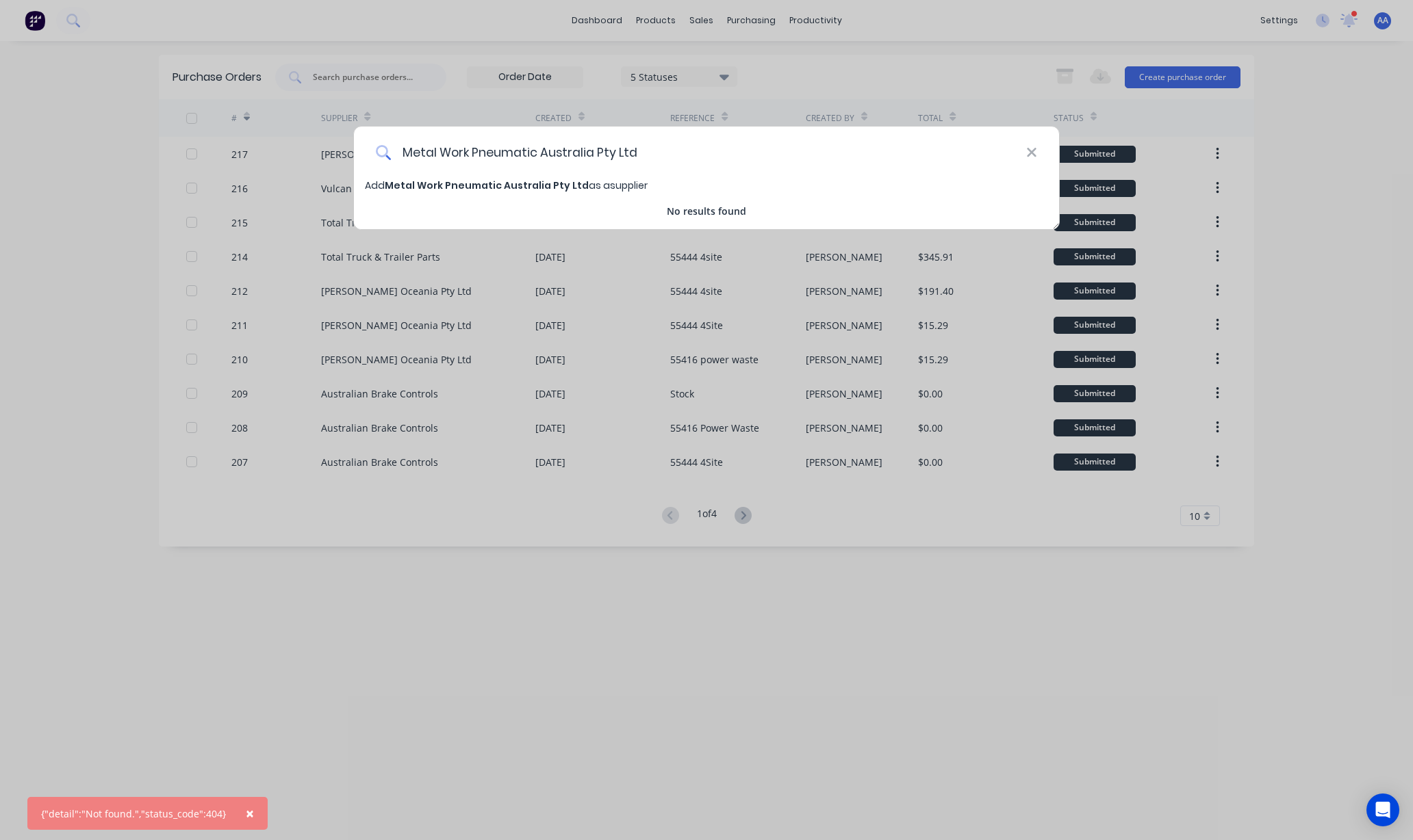
type input "Metal Work Pneumatic Australia Pty Ltd"
click at [554, 181] on span "Metal Work Pneumatic Australia Pty Ltd" at bounding box center [487, 185] width 204 height 13
select select "AU"
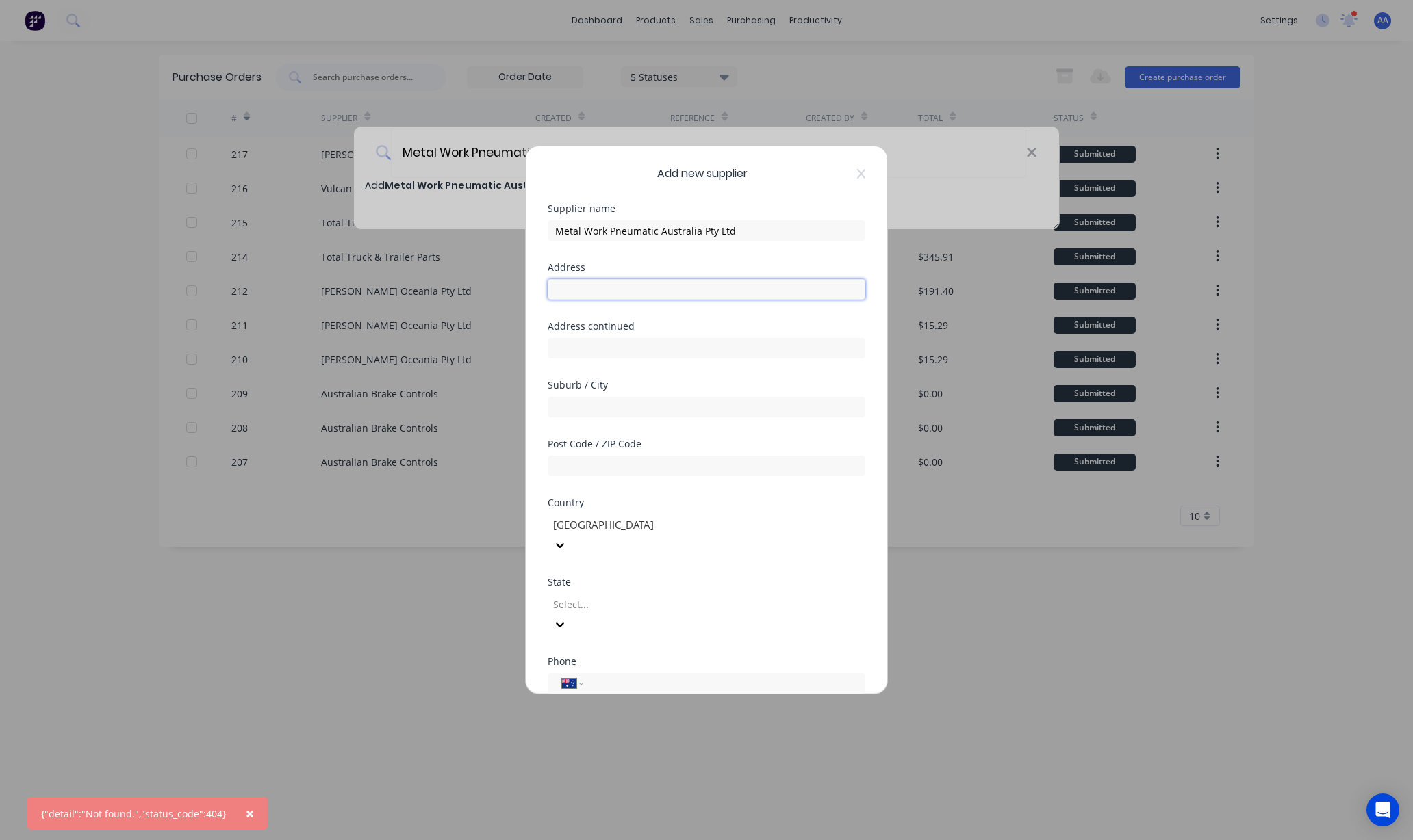
click at [611, 291] on input "text" at bounding box center [706, 289] width 318 height 20
click at [534, 592] on div "Add new supplier Supplier name Metal Work Pneumatic Australia Pty Ltd Address A…" at bounding box center [706, 420] width 361 height 547
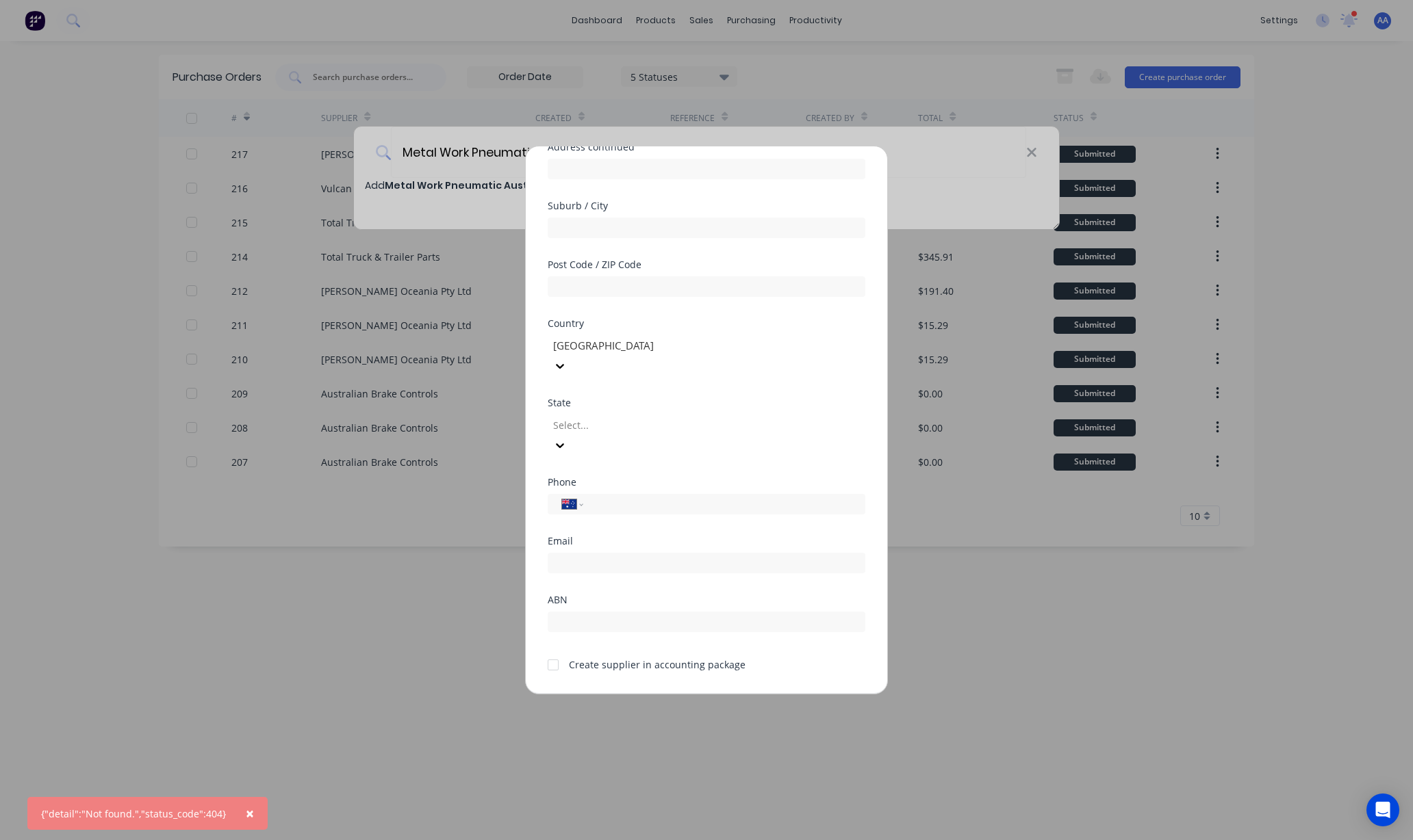
click at [552, 652] on div at bounding box center [553, 665] width 28 height 28
click at [641, 694] on button "Save" at bounding box center [663, 705] width 75 height 22
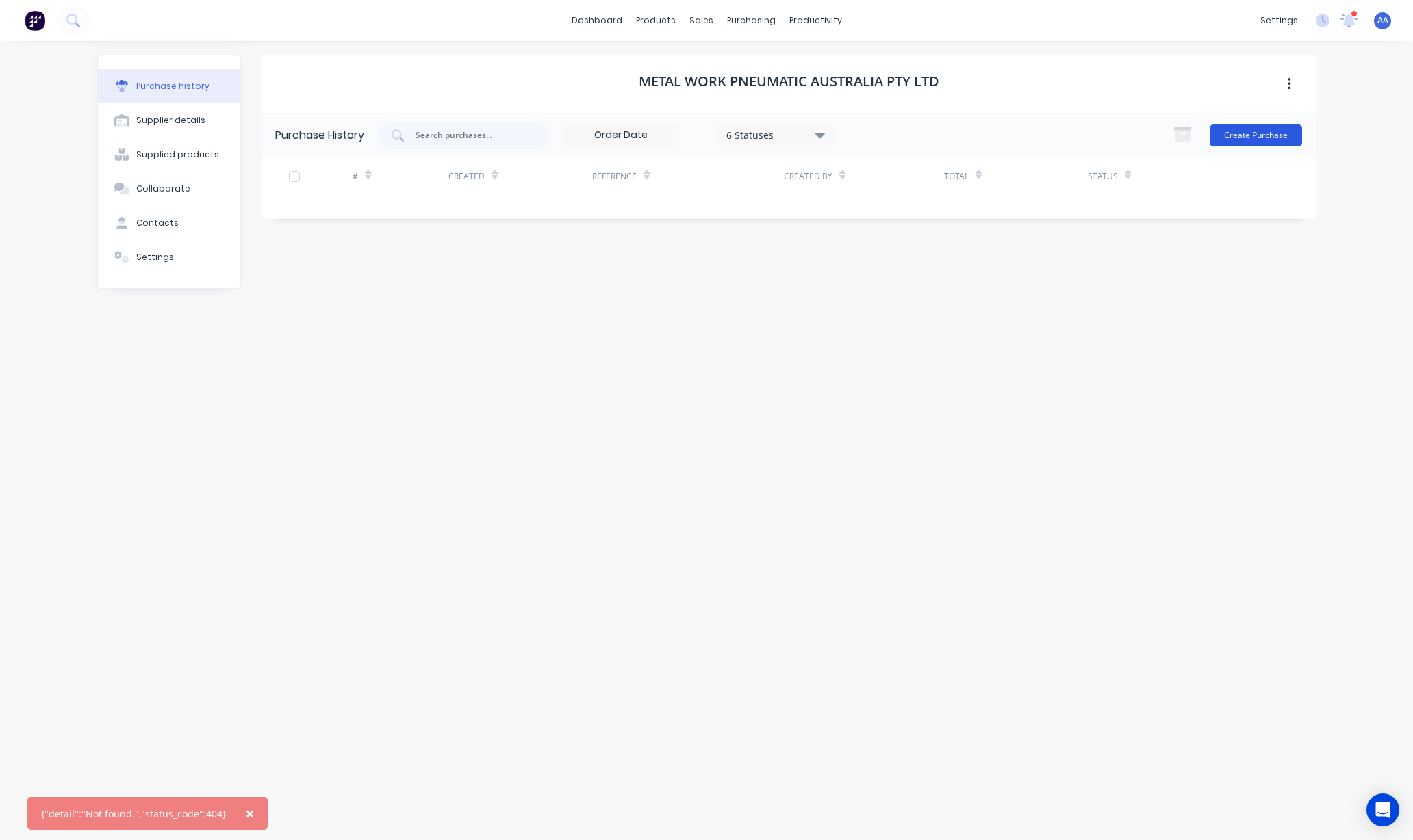
click at [1241, 134] on button "Create Purchase" at bounding box center [1255, 135] width 92 height 22
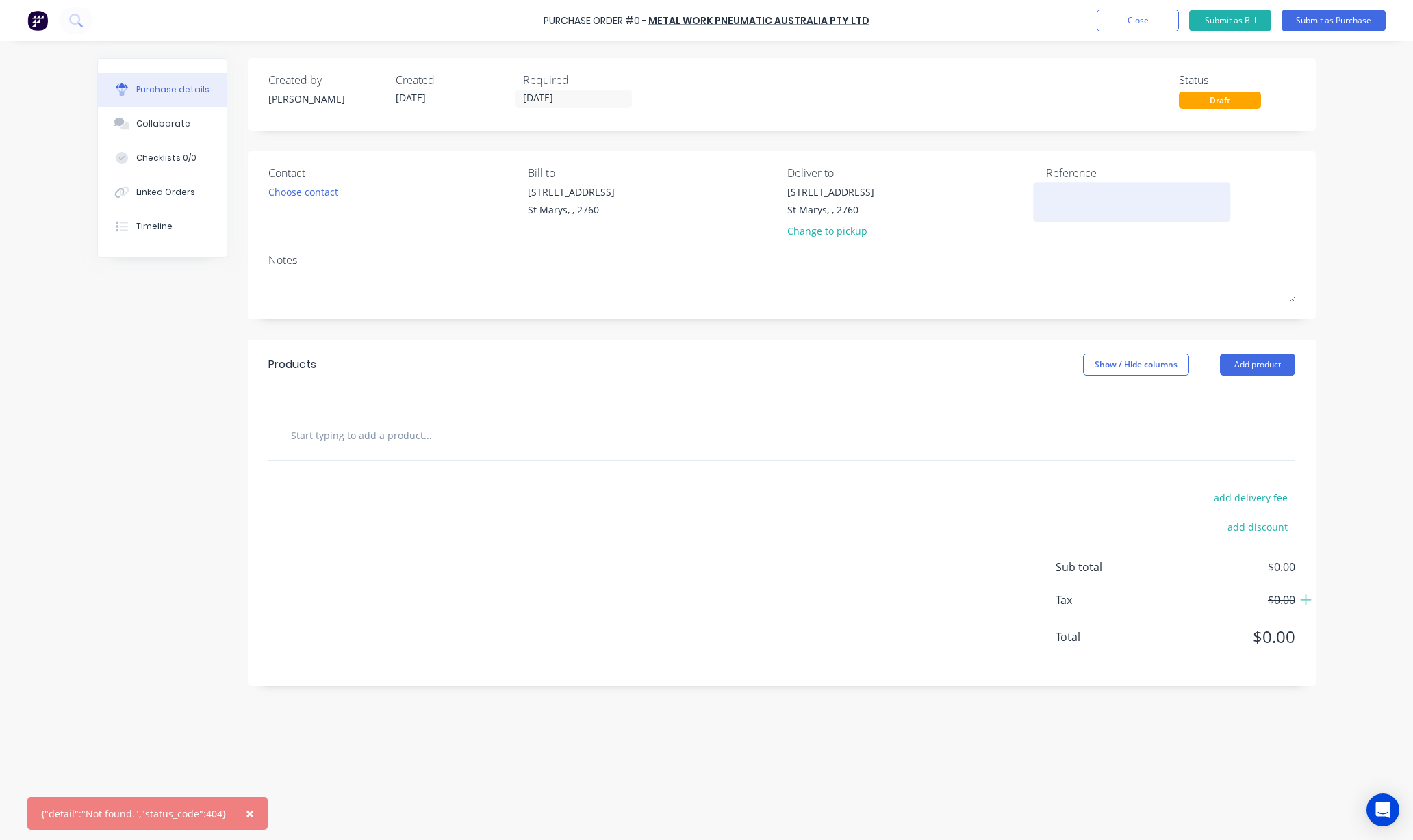
click at [1082, 195] on textarea at bounding box center [1132, 200] width 171 height 31
type textarea "[PERSON_NAME] TBA"
click at [499, 446] on input "text" at bounding box center [426, 435] width 274 height 28
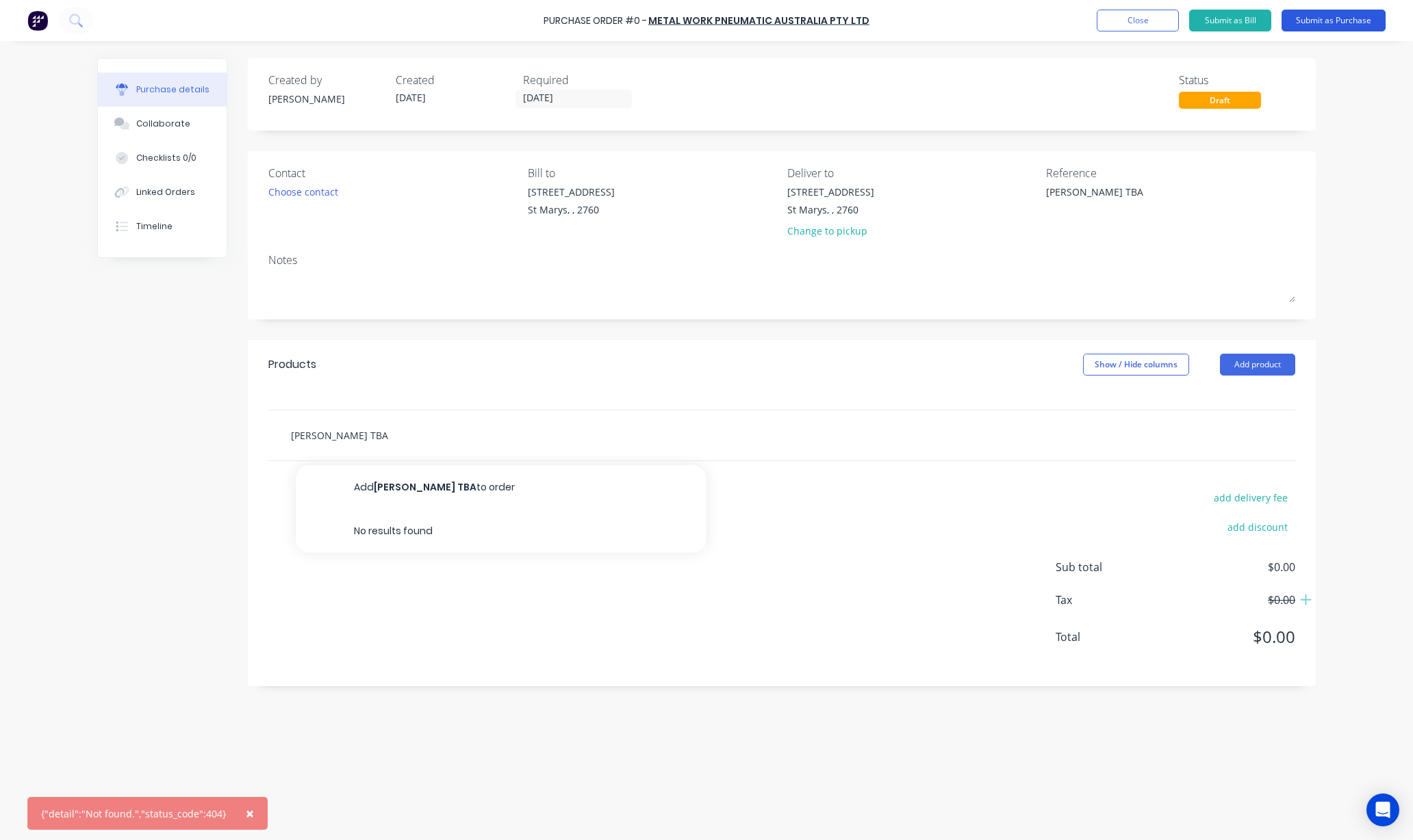
type input "[PERSON_NAME] TBA"
click at [1340, 19] on button "Submit as Purchase" at bounding box center [1333, 20] width 104 height 22
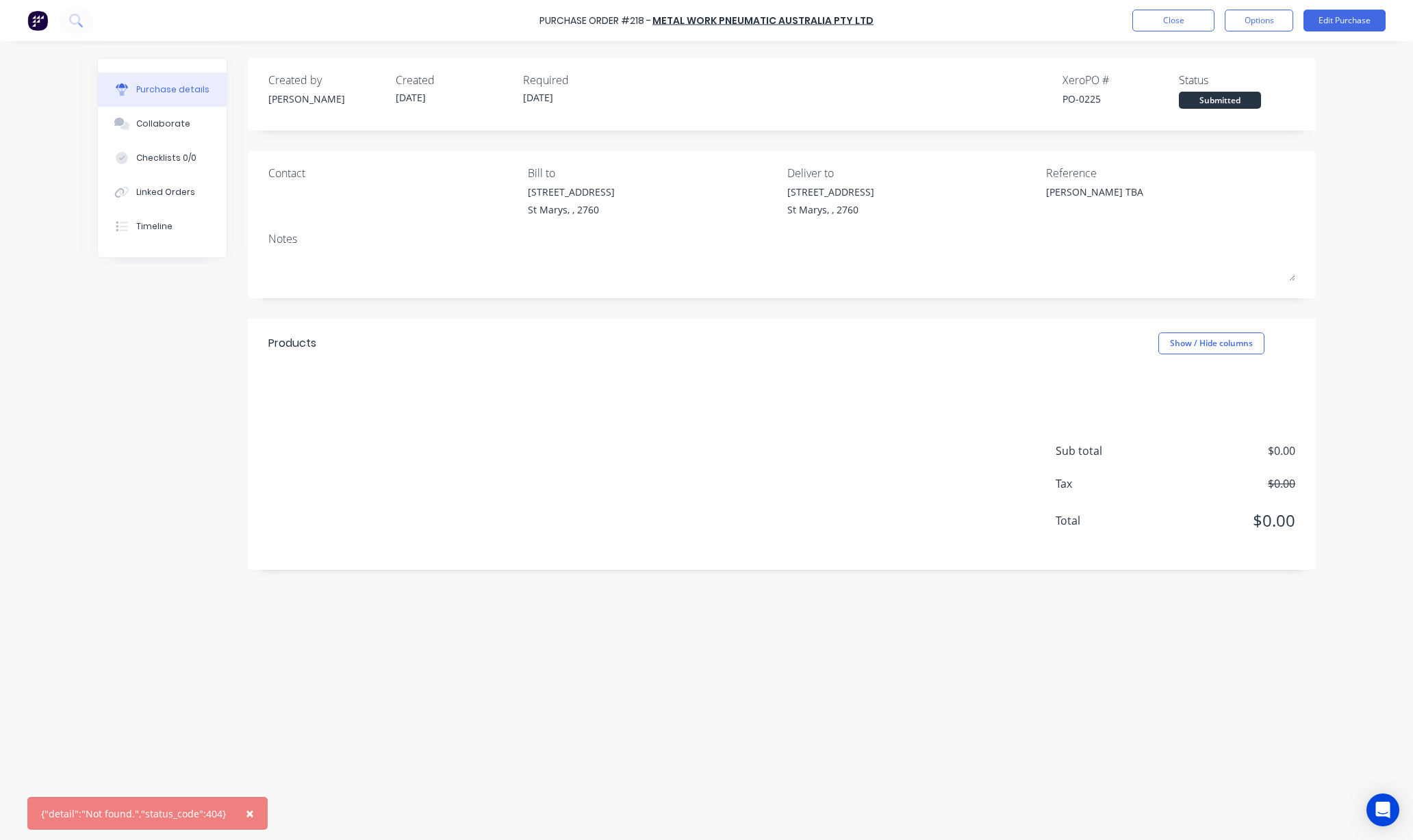
click at [161, 379] on div "Created by [PERSON_NAME] Created [DATE] Required [DATE] Xero PO # PO-0225 Statu…" at bounding box center [706, 438] width 1219 height 758
click at [100, 329] on div "Created by [PERSON_NAME] Created [DATE] Required [DATE] Xero PO # PO-0225 Statu…" at bounding box center [706, 438] width 1219 height 758
